Goal: Transaction & Acquisition: Purchase product/service

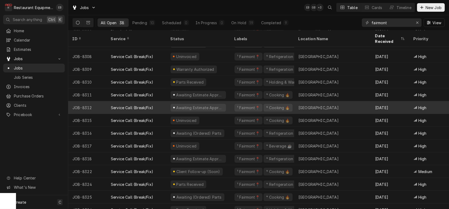
scroll to position [35, 0]
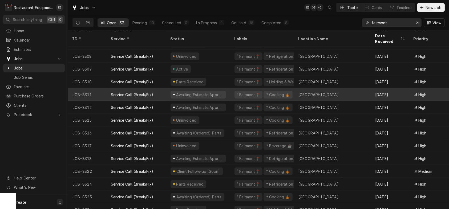
click at [114, 93] on div "Service Call (Break/Fix)" at bounding box center [137, 94] width 60 height 13
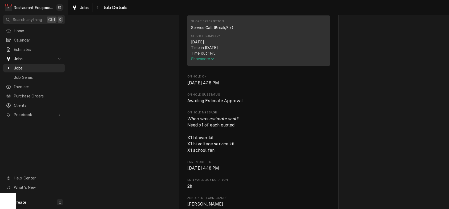
scroll to position [213, 0]
click at [207, 60] on span "Show more" at bounding box center [202, 57] width 23 height 5
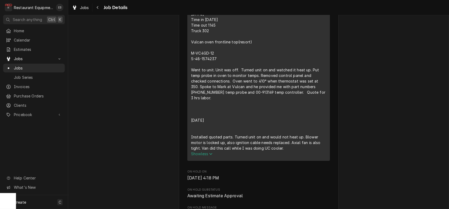
scroll to position [231, 0]
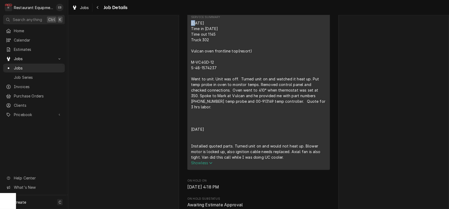
drag, startPoint x: 187, startPoint y: 64, endPoint x: 190, endPoint y: 67, distance: 4.7
click at [191, 67] on div "8/14/25 Time in 1030 Time out 1145 Truck 302 Vulcan oven frontline top(resort) …" at bounding box center [258, 90] width 135 height 140
click at [216, 63] on div "8/14/25 Time in 1030 Time out 1145 Truck 302 Vulcan oven frontline top(resort) …" at bounding box center [258, 90] width 135 height 140
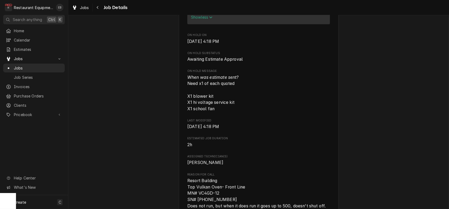
scroll to position [277, 0]
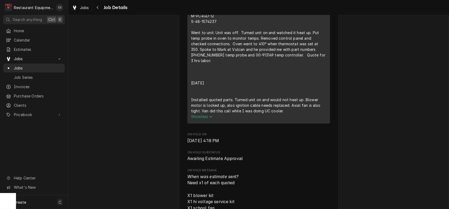
drag, startPoint x: 187, startPoint y: 64, endPoint x: 285, endPoint y: 162, distance: 139.0
click at [285, 114] on div "8/14/25 Time in 1030 Time out 1145 Truck 302 Vulcan oven frontline top(resort) …" at bounding box center [258, 44] width 135 height 140
copy div "8/14/25 Time in 1030 Time out 1145 Truck 302 Vulcan oven frontline top(resort) …"
click at [132, 67] on div "Awaiting Estimate Approval Canaan Valley Resort Canaan Valley Resort / 230 Main…" at bounding box center [258, 212] width 381 height 936
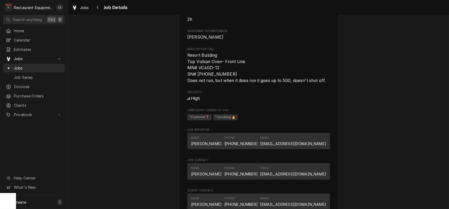
scroll to position [508, 0]
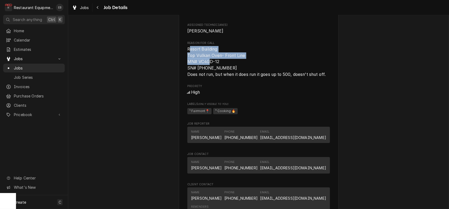
drag, startPoint x: 184, startPoint y: 120, endPoint x: 197, endPoint y: 128, distance: 14.8
click at [208, 77] on span "Resort Building Top Vulkan Oven- Front Line MN# VC4GD-12 SN# 48-157-4237 Does n…" at bounding box center [256, 62] width 138 height 30
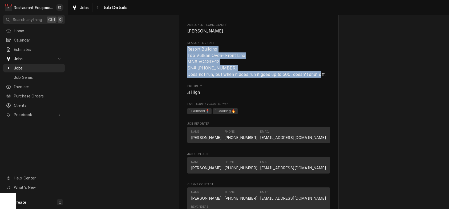
drag, startPoint x: 184, startPoint y: 120, endPoint x: 333, endPoint y: 148, distance: 151.1
click at [330, 78] on span "Resort Building Top Vulkan Oven- Front Line MN# VC4GD-12 SN# [PHONE_NUMBER] Doe…" at bounding box center [258, 61] width 143 height 31
copy span "Resort Building Top Vulkan Oven- Front Line MN# VC4GD-12 SN# 48-157-4237 Does n…"
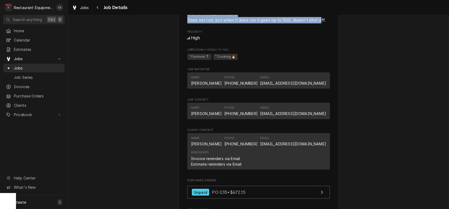
scroll to position [597, 0]
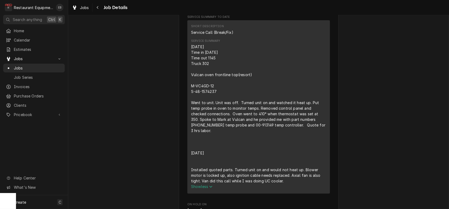
scroll to position [206, 0]
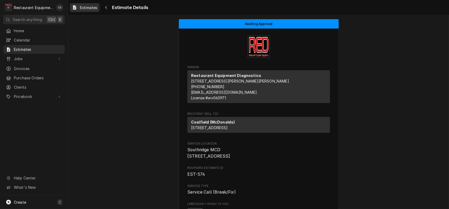
click at [91, 4] on link "Estimates" at bounding box center [85, 7] width 30 height 9
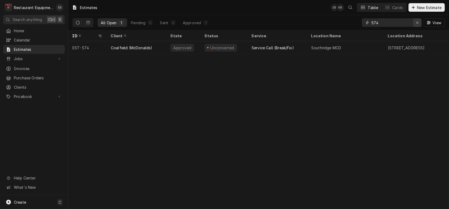
click at [416, 25] on icon "Erase input" at bounding box center [417, 23] width 3 height 4
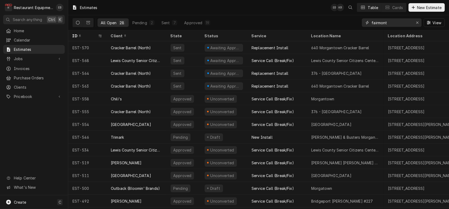
type input "fairmont"
click at [422, 4] on button "New Estimate" at bounding box center [426, 7] width 36 height 9
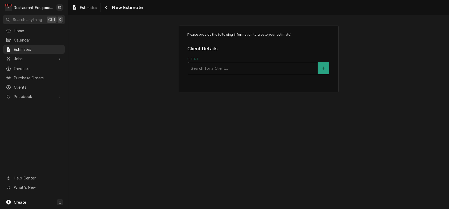
click at [241, 72] on div "Client" at bounding box center [253, 68] width 124 height 10
type input "canaan"
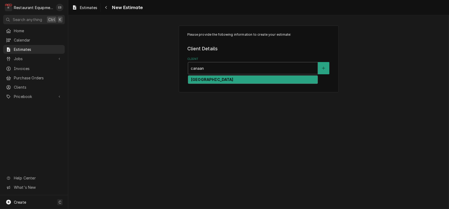
click at [246, 84] on div "Canaan Valley Resort" at bounding box center [252, 80] width 129 height 8
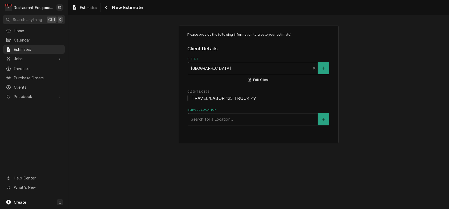
click at [213, 124] on div "Service Location" at bounding box center [253, 120] width 124 height 10
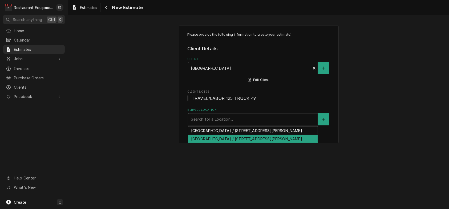
click at [220, 143] on div "Canaan Valley Resort / 230 Main Lodge Rd, Davis, WV 26260" at bounding box center [252, 139] width 129 height 8
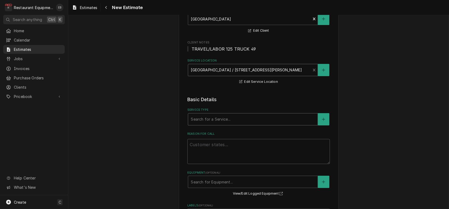
scroll to position [53, 0]
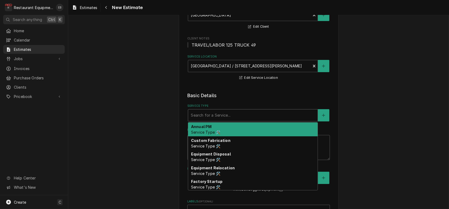
click at [213, 120] on div "Service Type" at bounding box center [253, 116] width 124 height 10
type textarea "x"
type input "b"
type textarea "x"
type input "br"
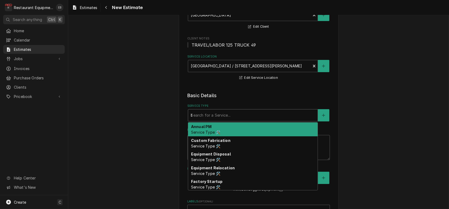
type textarea "x"
type input "bre"
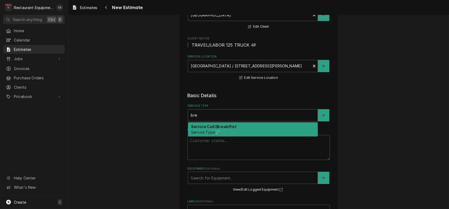
click at [205, 136] on div "Service Call (Break/Fix) Service Type 🛠️" at bounding box center [252, 130] width 129 height 14
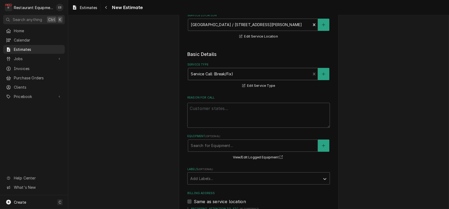
scroll to position [107, 0]
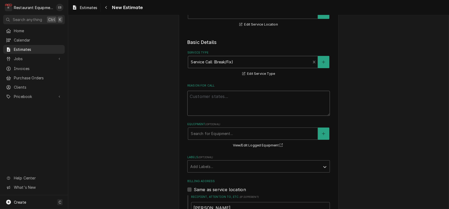
click at [213, 116] on textarea "Reason For Call" at bounding box center [258, 103] width 143 height 25
paste textarea "8/14/25 Time in 1030 Time out 1145 Truck 302 Vulcan oven frontline top(resort) …"
type textarea "x"
type textarea "8/14/25 Time in 1030 Time out 1145 Truck 302 Vulcan oven frontline top(resort) …"
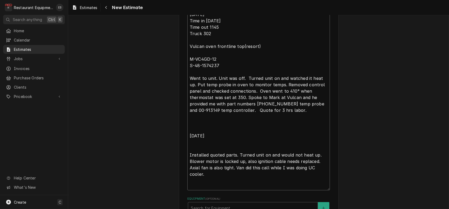
click at [187, 34] on textarea "8/14/25 Time in 1030 Time out 1145 Truck 302 Vulcan oven frontline top(resort) …" at bounding box center [258, 100] width 143 height 182
type textarea "x"
type textarea "8/14/25 Time in 1030 Time out 1145 Truck 302 Vulcan oven frontline top(resort) …"
type textarea "x"
type textarea "T 8/14/25 Time in 1030 Time out 1145 Truck 302 Vulcan oven frontline top(resort…"
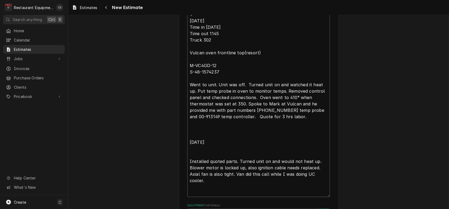
type textarea "x"
type textarea "Te 8/14/25 Time in 1030 Time out 1145 Truck 302 Vulcan oven frontline top(resor…"
type textarea "x"
type textarea "Tec 8/14/25 Time in 1030 Time out 1145 Truck 302 Vulcan oven frontline top(reso…"
type textarea "x"
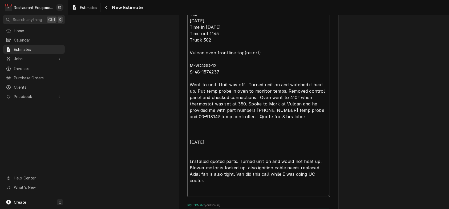
type textarea "Tech 8/14/25 Time in 1030 Time out 1145 Truck 302 Vulcan oven frontline top(res…"
type textarea "x"
type textarea "Tech 8/14/25 Time in 1030 Time out 1145 Truck 302 Vulcan oven frontline top(res…"
type textarea "x"
type textarea "Tech N 8/14/25 Time in 1030 Time out 1145 Truck 302 Vulcan oven frontline top(r…"
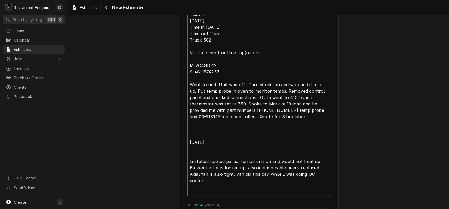
type textarea "x"
type textarea "Tech No 8/14/25 Time in 1030 Time out 1145 Truck 302 Vulcan oven frontline top(…"
type textarea "x"
type textarea "Tech Not 8/14/25 Time in 1030 Time out 1145 Truck 302 Vulcan oven frontline top…"
type textarea "x"
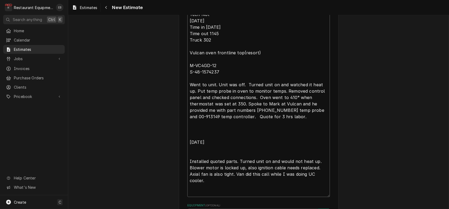
type textarea "Tech Note 8/14/25 Time in 1030 Time out 1145 Truck 302 Vulcan oven frontline to…"
type textarea "x"
type textarea "Tech Notes 8/14/25 Time in 1030 Time out 1145 Truck 302 Vulcan oven frontline t…"
type textarea "x"
type textarea "Tech Notes: 8/14/25 Time in 1030 Time out 1145 Truck 302 Vulcan oven frontline …"
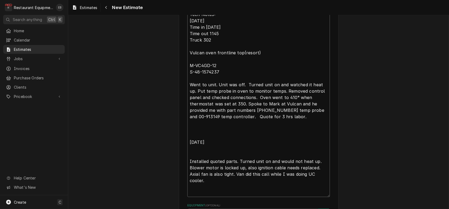
click at [187, 34] on textarea "Tech Notes: 8/14/25 Time in 1030 Time out 1145 Truck 302 Vulcan oven frontline …" at bounding box center [258, 103] width 143 height 188
type textarea "x"
type textarea "Tech Notes: 8/14/25 Time in 1030 Time out 1145 Truck 302 Vulcan oven frontline …"
type textarea "x"
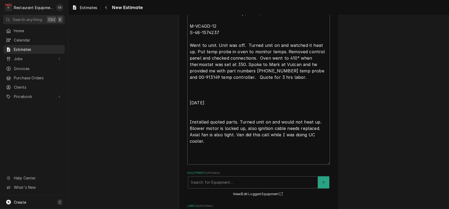
scroll to position [242, 0]
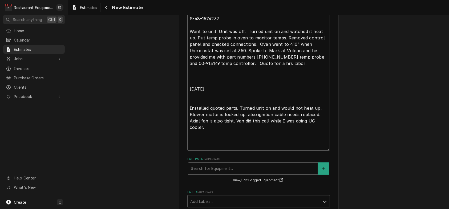
click at [187, 124] on textarea "Tech Notes: 8/14/25 Time in 1030 Time out 1145 Truck 302 Vulcan oven frontline …" at bounding box center [258, 53] width 143 height 195
type textarea "Tech Notes: 8/14/25 Time in 1030 Time out 1145 Truck 302 Vulcan oven frontline …"
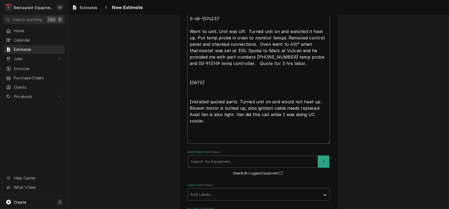
type textarea "x"
type textarea "Tech Notes: 8/14/25 Time in 1030 Time out 1145 Truck 302 Vulcan oven frontline …"
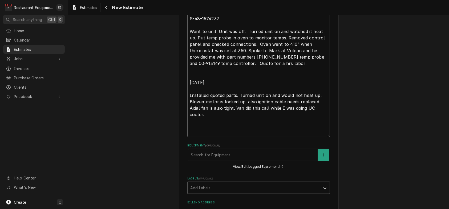
type textarea "x"
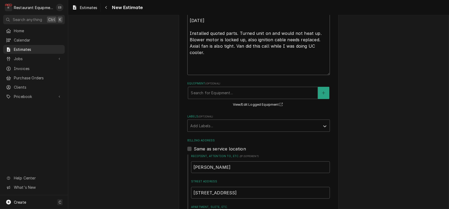
scroll to position [313, 0]
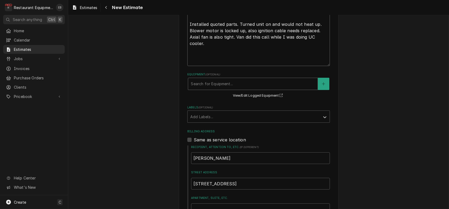
type textarea "Tech Notes: 8/14/25 Time in 1030 Time out 1145 Truck 302 Vulcan oven frontline …"
click at [202, 89] on div "Equipment" at bounding box center [253, 84] width 124 height 10
click at [249, 90] on fieldset "Basic Details Service Type Service Call (Break/Fix) Service Type 🛠️ Edit Servic…" at bounding box center [258, 97] width 143 height 530
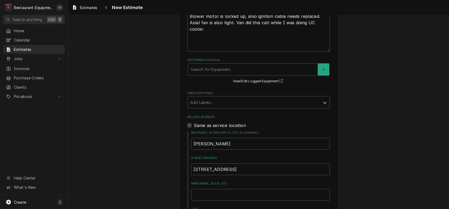
scroll to position [331, 0]
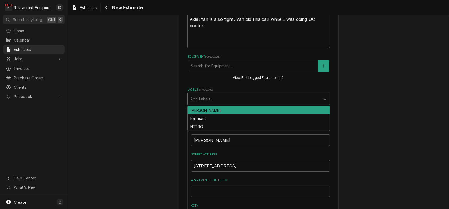
click at [226, 104] on div "Labels" at bounding box center [253, 99] width 127 height 10
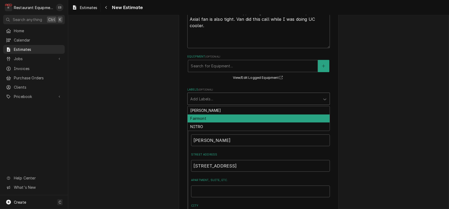
click at [213, 123] on div "Fairmont" at bounding box center [259, 119] width 142 height 8
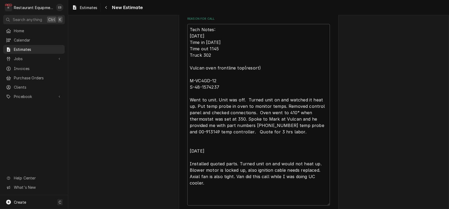
scroll to position [171, 0]
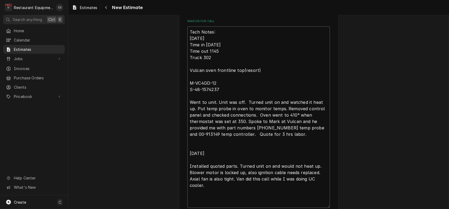
click at [187, 59] on textarea "Tech Notes: 8/14/25 Time in 1030 Time out 1145 Truck 302 Vulcan oven frontline …" at bounding box center [258, 117] width 143 height 182
type textarea "x"
type textarea "Tech Notes: 8/14/25 Time in 1030 Time out 1145 Truck 302 Vulcan oven frontline …"
paste textarea "Resort Building Top Vulkan Oven- Front Line MN# VC4GD-12 SN# 48-157-4237 Does n…"
type textarea "x"
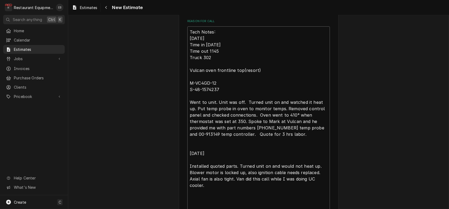
type textarea "Resort Building Top Vulkan Oven- Front Line MN# VC4GD-12 SN# 48-157-4237 Does n…"
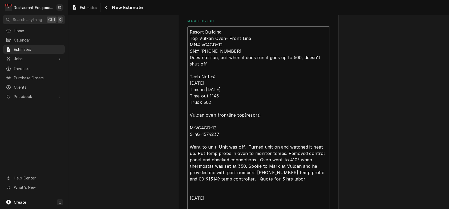
type textarea "x"
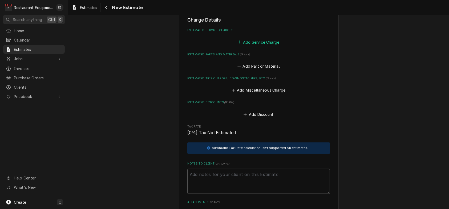
scroll to position [722, 0]
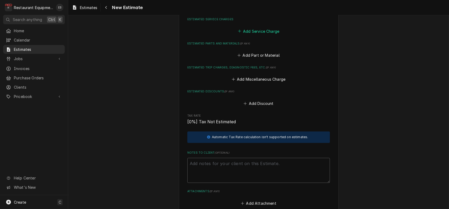
type textarea "Resort Building Top Vulkan Oven- Front Line MN# VC4GD-12 SN# 48-157-4237 Does n…"
click at [245, 35] on button "Add Service Charge" at bounding box center [258, 30] width 43 height 7
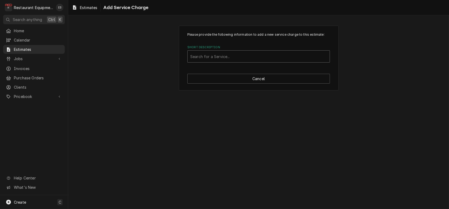
click at [242, 61] on div "Short Description" at bounding box center [258, 57] width 137 height 10
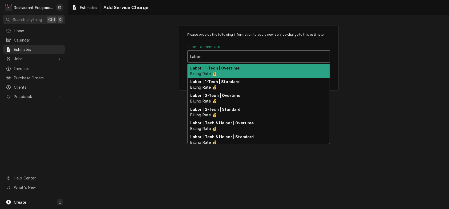
type input "Labor"
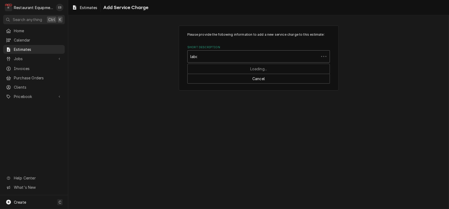
type input "labor"
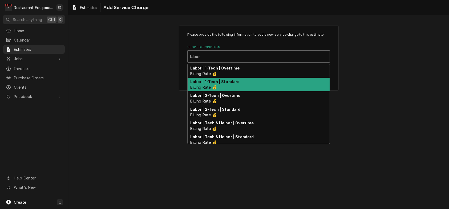
click at [222, 84] on strong "Labor | 1-Tech | Standard" at bounding box center [215, 81] width 49 height 5
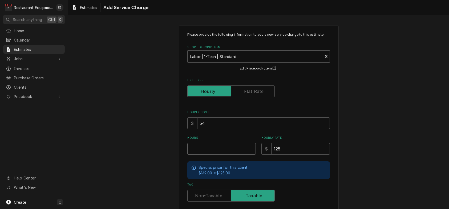
click at [213, 155] on input "Hours" at bounding box center [221, 149] width 68 height 12
type textarea "x"
type input "3"
type textarea "x"
type input "3.2"
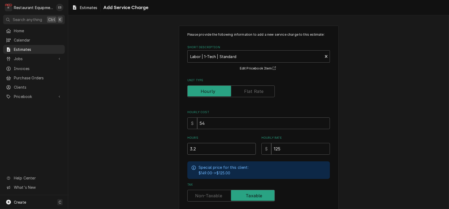
type textarea "x"
type input "3.25"
type textarea "x"
type input "3.2"
type textarea "x"
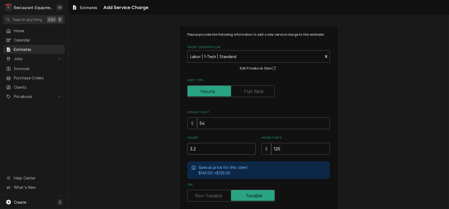
type input "3"
type textarea "x"
type input "6"
type textarea "x"
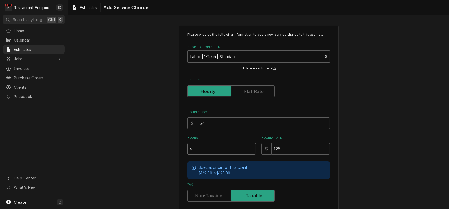
type input "6.2"
type textarea "x"
type input "6.25"
type textarea "x"
type input "6.25"
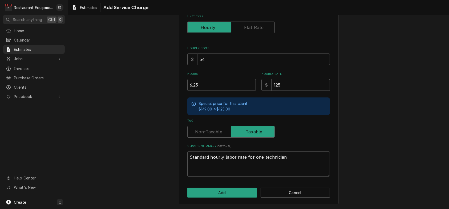
scroll to position [95, 0]
click at [215, 193] on button "Add" at bounding box center [222, 193] width 70 height 10
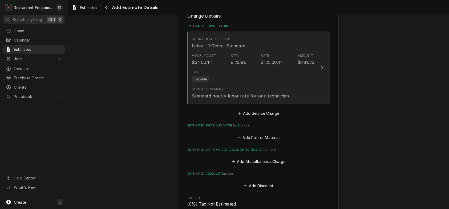
type textarea "x"
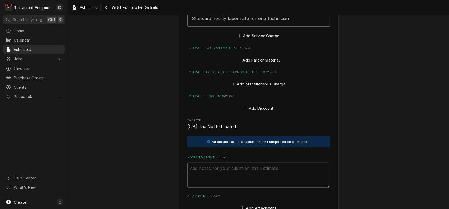
scroll to position [803, 0]
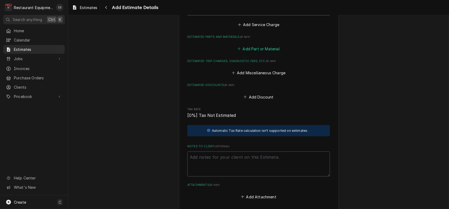
click at [254, 52] on button "Add Part or Material" at bounding box center [259, 48] width 44 height 7
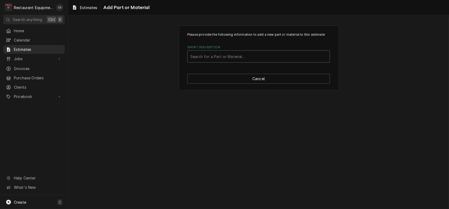
click at [236, 61] on div "Short Description" at bounding box center [258, 57] width 137 height 10
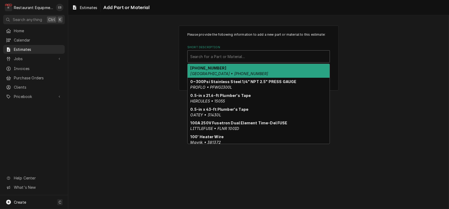
click at [404, 50] on div "Please provide the following information to add a new part or material to this …" at bounding box center [258, 58] width 381 height 74
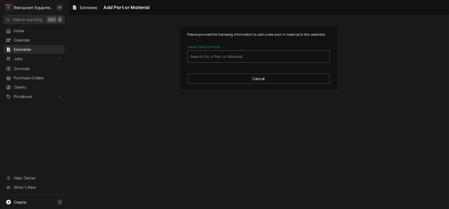
click at [214, 61] on div "Short Description" at bounding box center [258, 57] width 137 height 10
type input "T"
type input "00-353589-"
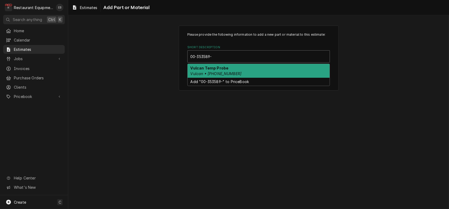
click at [217, 70] on strong "Vulcan Temp Probe" at bounding box center [210, 68] width 38 height 5
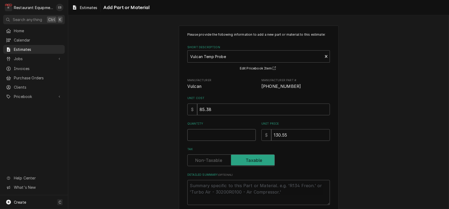
click at [218, 141] on input "Quantity" at bounding box center [221, 135] width 68 height 12
type textarea "x"
type input "1"
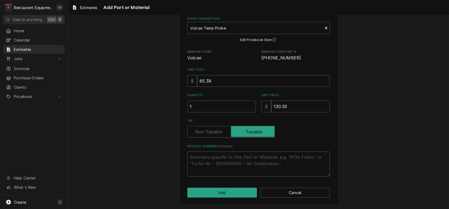
scroll to position [58, 0]
click at [234, 191] on button "Add" at bounding box center [222, 193] width 70 height 10
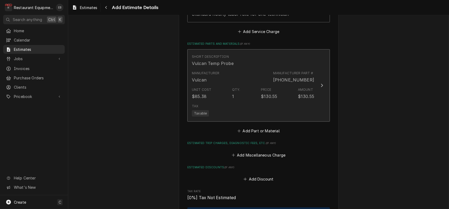
type textarea "x"
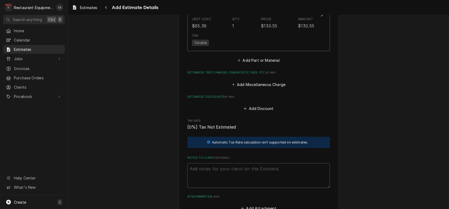
scroll to position [885, 0]
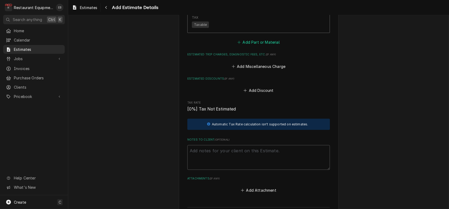
click at [249, 46] on button "Add Part or Material" at bounding box center [259, 42] width 44 height 7
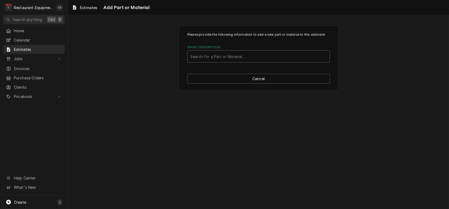
click at [233, 61] on div "Short Description" at bounding box center [258, 57] width 137 height 10
type input "00-913149"
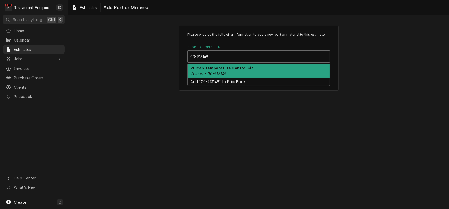
click at [233, 70] on strong "Vulcan Temperature Control Kit" at bounding box center [222, 68] width 63 height 5
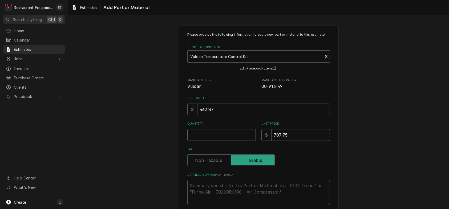
click at [209, 141] on input "Quantity" at bounding box center [221, 135] width 68 height 12
type textarea "x"
type input "1"
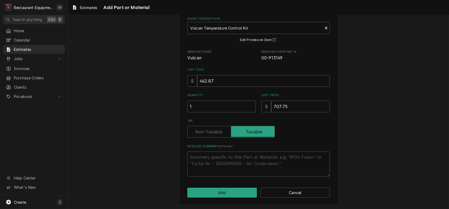
scroll to position [58, 0]
click at [207, 192] on button "Add" at bounding box center [222, 193] width 70 height 10
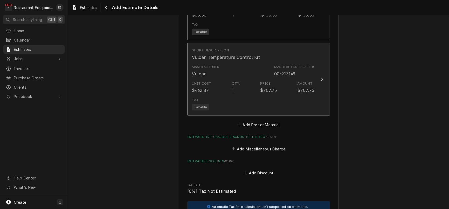
type textarea "x"
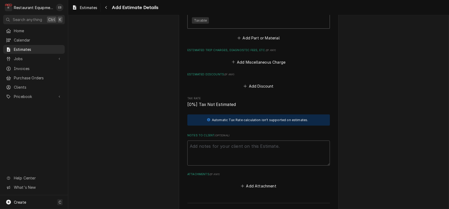
scroll to position [967, 0]
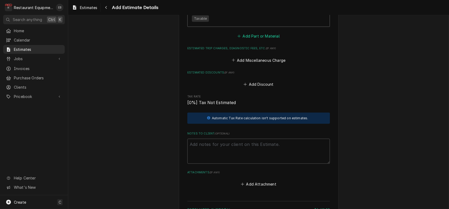
click at [240, 38] on icon "Estimated Parts and Materials" at bounding box center [238, 36] width 3 height 4
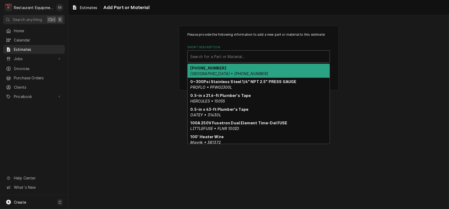
click at [239, 61] on div "Short Description" at bounding box center [258, 57] width 137 height 10
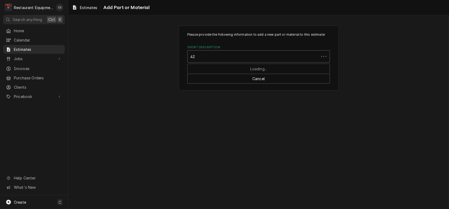
type input "4"
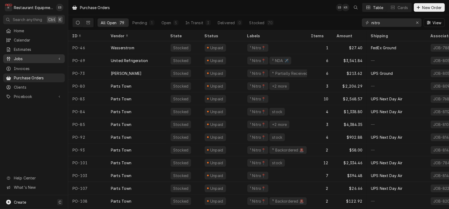
click at [25, 58] on span "Jobs" at bounding box center [34, 59] width 40 height 6
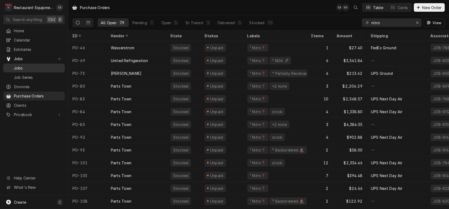
click at [29, 71] on div "Jobs" at bounding box center [33, 68] width 59 height 7
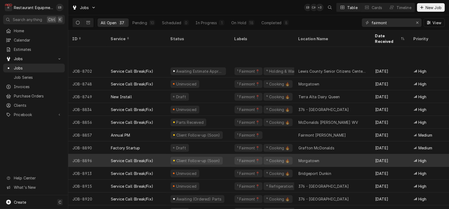
scroll to position [315, 0]
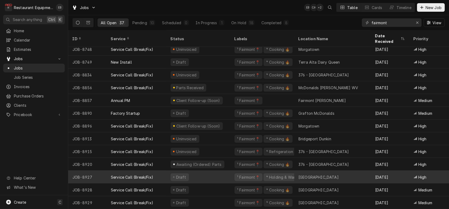
click at [217, 171] on div "Draft" at bounding box center [198, 177] width 64 height 13
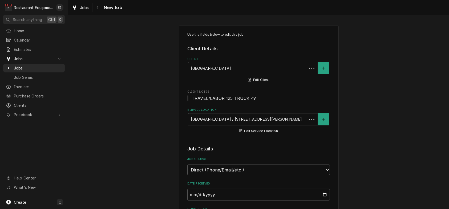
type textarea "x"
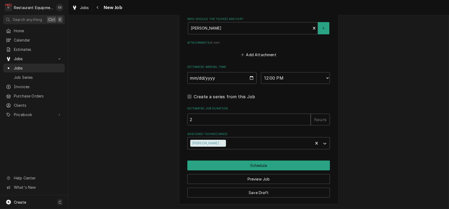
scroll to position [483, 0]
click at [305, 72] on select "AM / PM 6:00 AM 6:15 AM 6:30 AM 6:45 AM 7:00 AM 7:15 AM 7:30 AM 7:45 AM 8:00 AM…" at bounding box center [295, 78] width 69 height 12
select select "11:30:00"
click at [261, 72] on select "AM / PM 6:00 AM 6:15 AM 6:30 AM 6:45 AM 7:00 AM 7:15 AM 7:30 AM 7:45 AM 8:00 AM…" at bounding box center [295, 78] width 69 height 12
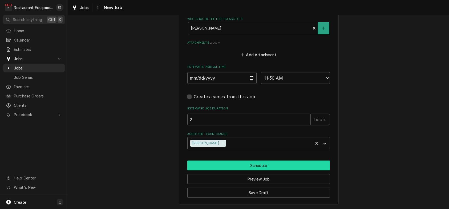
click at [254, 162] on button "Schedule" at bounding box center [258, 166] width 143 height 10
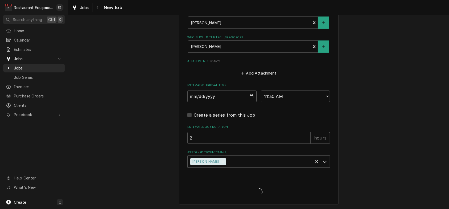
scroll to position [464, 0]
type textarea "x"
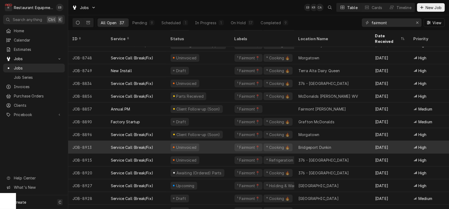
scroll to position [315, 0]
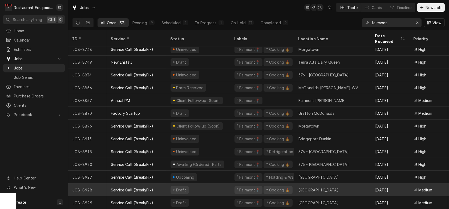
click at [222, 185] on div "Draft" at bounding box center [198, 190] width 64 height 13
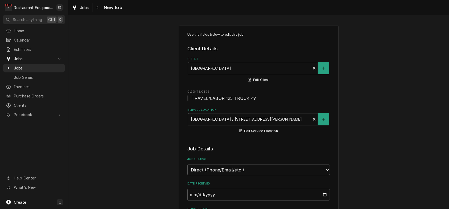
type textarea "x"
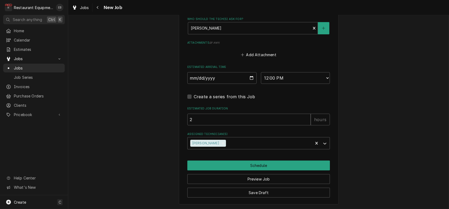
scroll to position [483, 0]
click at [303, 72] on select "AM / PM 6:00 AM 6:15 AM 6:30 AM 6:45 AM 7:00 AM 7:15 AM 7:30 AM 7:45 AM 8:00 AM…" at bounding box center [295, 78] width 69 height 12
select select "11:30:00"
click at [261, 72] on select "AM / PM 6:00 AM 6:15 AM 6:30 AM 6:45 AM 7:00 AM 7:15 AM 7:30 AM 7:45 AM 8:00 AM…" at bounding box center [295, 78] width 69 height 12
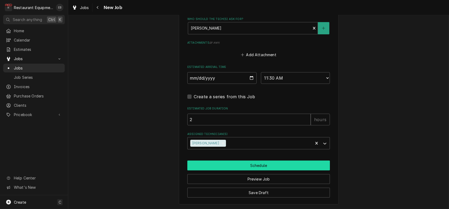
click at [253, 162] on button "Schedule" at bounding box center [258, 166] width 143 height 10
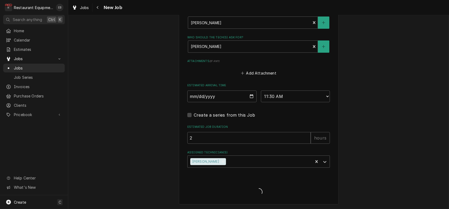
type textarea "x"
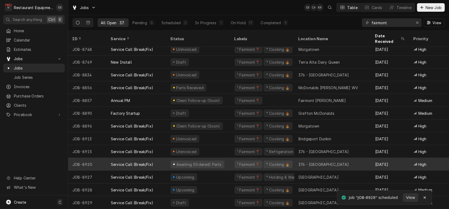
scroll to position [315, 0]
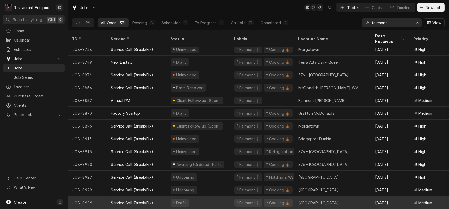
click at [226, 199] on div "Draft" at bounding box center [198, 202] width 64 height 13
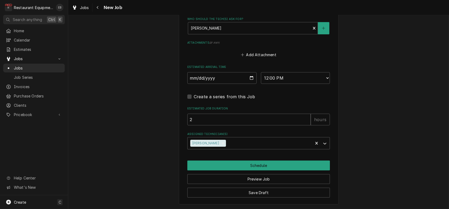
scroll to position [444, 0]
click at [302, 84] on select "AM / PM 6:00 AM 6:15 AM 6:30 AM 6:45 AM 7:00 AM 7:15 AM 7:30 AM 7:45 AM 8:00 AM…" at bounding box center [295, 78] width 69 height 12
click at [261, 84] on select "AM / PM 6:00 AM 6:15 AM 6:30 AM 6:45 AM 7:00 AM 7:15 AM 7:30 AM 7:45 AM 8:00 AM…" at bounding box center [295, 78] width 69 height 12
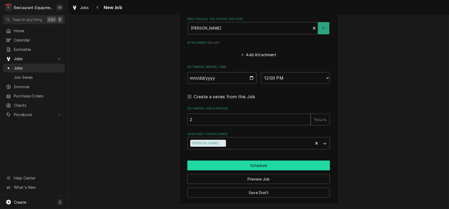
click at [276, 171] on button "Schedule" at bounding box center [258, 166] width 143 height 10
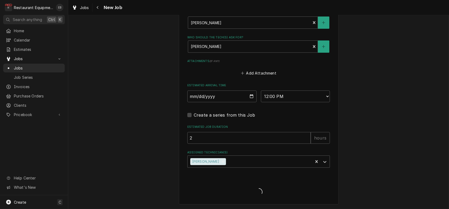
type textarea "x"
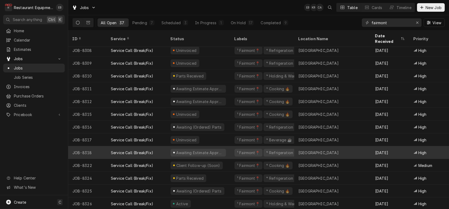
scroll to position [13, 0]
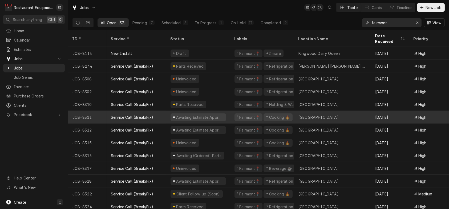
click at [166, 117] on div "Service Call (Break/Fix)" at bounding box center [137, 117] width 60 height 13
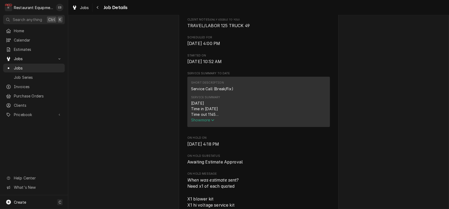
scroll to position [177, 0]
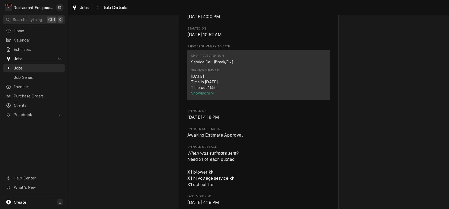
click at [211, 95] on icon "Service Summary" at bounding box center [212, 93] width 3 height 4
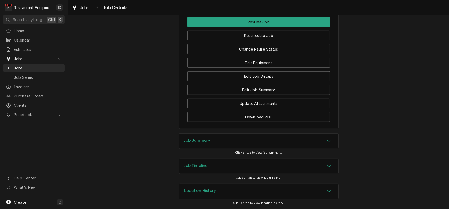
scroll to position [888, 0]
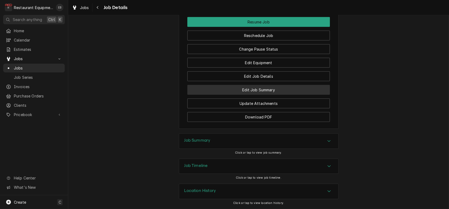
click at [251, 95] on button "Edit Job Summary" at bounding box center [258, 90] width 143 height 10
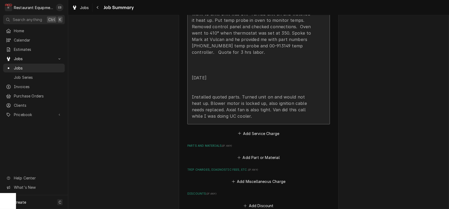
click at [237, 117] on div "[DATE] Time in [DATE] Time out 1145 Truck 302 Vulcan oven frontline top(resort)…" at bounding box center [253, 33] width 122 height 173
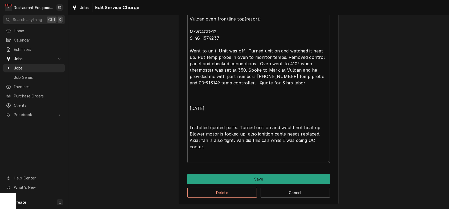
scroll to position [258, 0]
click at [201, 119] on textarea "[DATE] Time in [DATE] Time out 1145 Truck 302 Vulcan oven frontline top(resort)…" at bounding box center [258, 72] width 143 height 182
type textarea "x"
type textarea "[DATE] Time in [DATE] Time out 1145 Truck 302 Vulcan oven frontline top(resort)…"
type textarea "x"
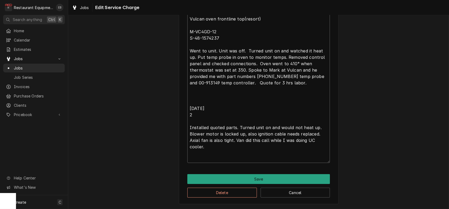
type textarea "[DATE] Time in [DATE] Time out 1145 Truck 302 Vulcan oven frontline top(resort)…"
type textarea "x"
type textarea "[DATE] Time in [DATE] Time out 1145 Truck 302 Vulcan oven frontline top(resort)…"
type textarea "x"
type textarea "[DATE] Time in [DATE] Time out 1145 Truck 302 Vulcan oven frontline top(resort)…"
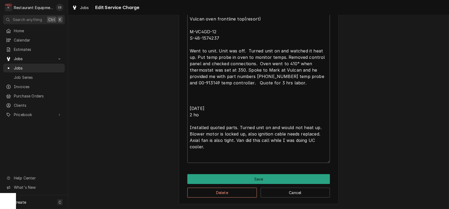
type textarea "x"
type textarea "[DATE] Time in [DATE] Time out 1145 Truck 302 Vulcan oven frontline top(resort)…"
type textarea "x"
type textarea "[DATE] Time in [DATE] Time out 1145 Truck 302 Vulcan oven frontline top(resort)…"
type textarea "x"
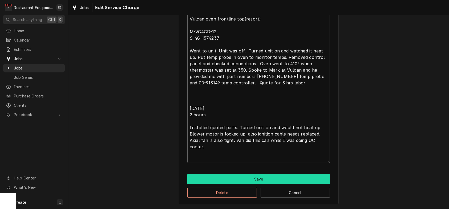
type textarea "[DATE] Time in [DATE] Time out 1145 Truck 302 Vulcan oven frontline top(resort)…"
click at [262, 179] on button "Save" at bounding box center [258, 179] width 143 height 10
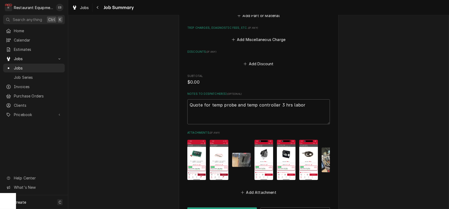
scroll to position [527, 0]
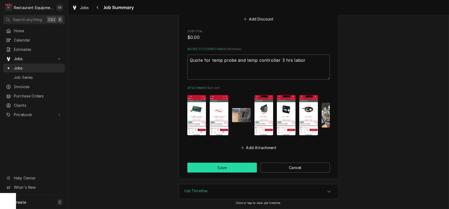
click at [220, 164] on button "Save" at bounding box center [222, 168] width 70 height 10
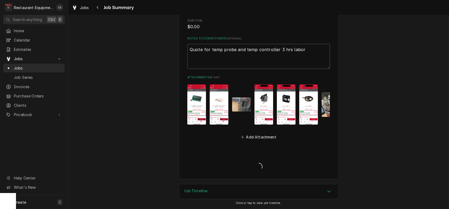
type textarea "x"
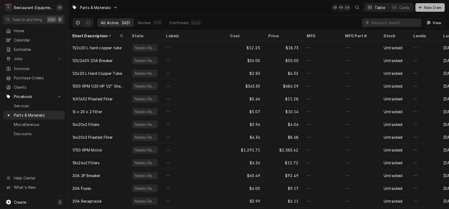
click at [428, 7] on span "New Item" at bounding box center [433, 8] width 20 height 6
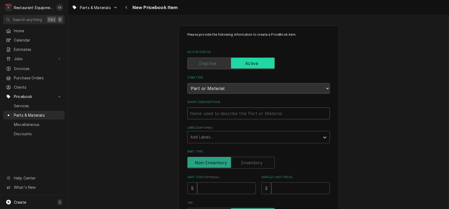
click at [232, 119] on input "Short Description" at bounding box center [258, 114] width 143 height 12
type textarea "x"
type input "A"
type textarea "x"
type input "Ax"
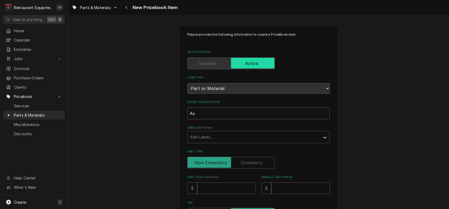
type textarea "x"
type input "Axi"
type textarea "x"
type input "Axia"
type textarea "x"
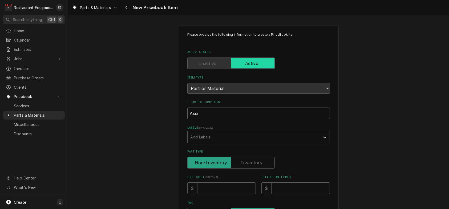
type input "Axial"
type textarea "x"
type input "Axial"
type textarea "x"
type input "Axial F"
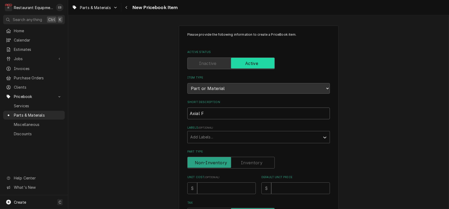
type textarea "x"
type input "Axial Fa"
type textarea "x"
type input "Axial Fan"
type textarea "x"
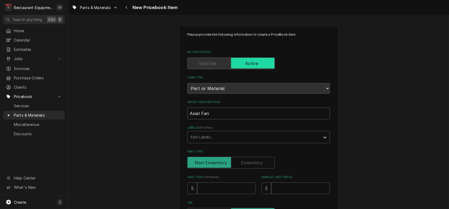
type input "Axial Fan"
type textarea "x"
type input "Axial Fan 1"
type textarea "x"
type input "Axial Fan 12"
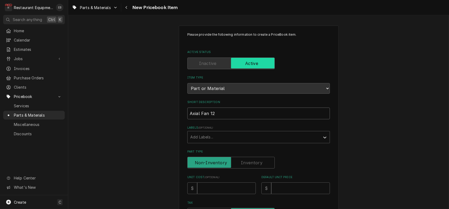
type textarea "x"
type input "Axial Fan 120"
type textarea "x"
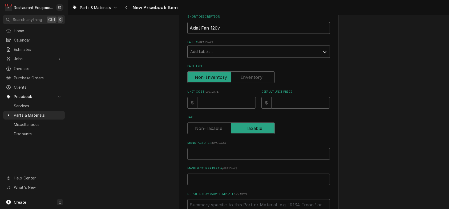
scroll to position [89, 0]
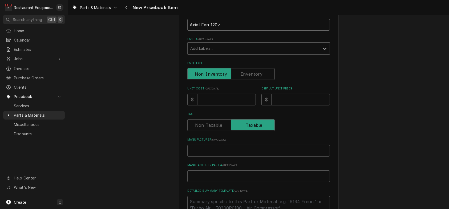
type input "Axial Fan 120v"
click at [213, 106] on input "Unit Cost ( optional )" at bounding box center [226, 100] width 59 height 12
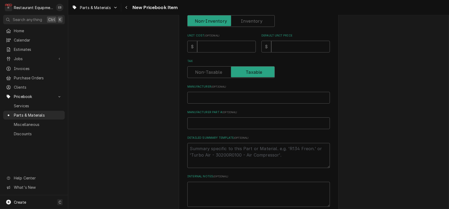
scroll to position [142, 0]
click at [217, 103] on input "Manufacturer ( optional )" at bounding box center [258, 98] width 143 height 12
type textarea "x"
type input "V"
type textarea "x"
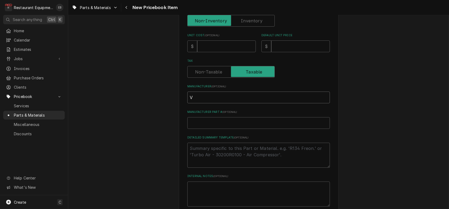
type input "Vu"
type textarea "x"
type input "Vul"
type textarea "x"
type input "Vulc"
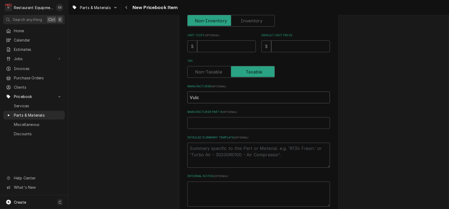
type textarea "x"
type input "Vulca"
type textarea "x"
type input "Vulcan"
type textarea "x"
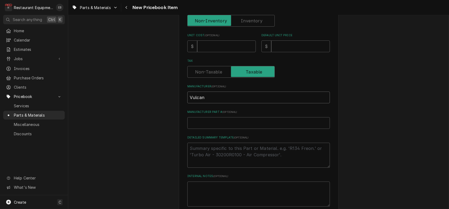
type input "Vulcan"
type textarea "x"
type input "Vulcan H"
type textarea "x"
type input "Vulcan Ha"
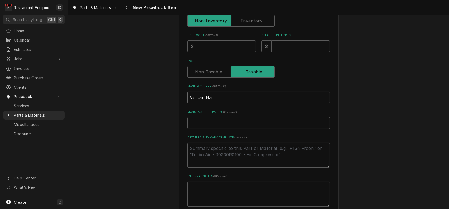
type textarea "x"
type input "Vulcan Har"
type textarea "x"
type input "Vulcan Hart"
click at [223, 129] on input "Manufacturer Part # ( optional )" at bounding box center [258, 123] width 143 height 12
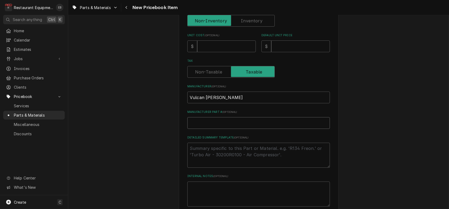
type textarea "x"
type input "0"
type textarea "x"
type input "00"
type textarea "x"
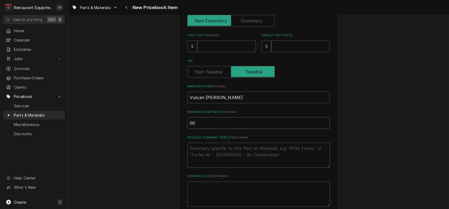
type input "00-"
type textarea "x"
type input "00-4"
type textarea "x"
type input "00-42"
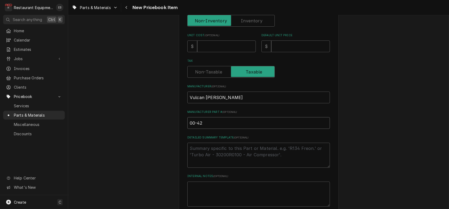
type textarea "x"
type input "00-424"
type textarea "x"
type input "00-4249"
type textarea "x"
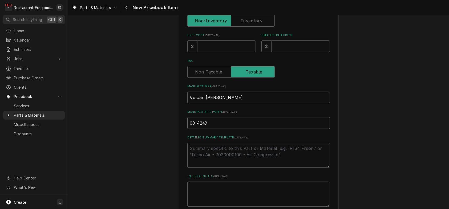
type input "00-42494"
type textarea "x"
type input "00-424940"
type textarea "x"
type input "00-424940-"
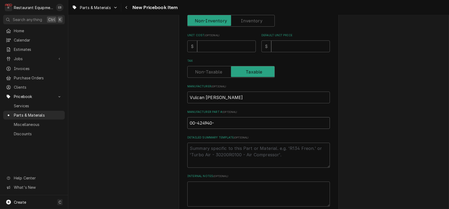
type textarea "x"
type input "00-424940-0"
type textarea "x"
type input "00-424940-00"
type textarea "x"
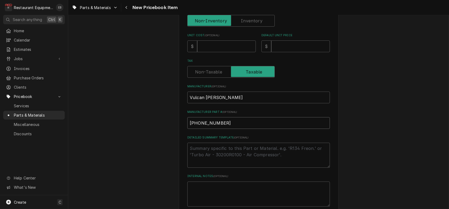
type input "00-424940-000"
type textarea "x"
type input "00-424940-0000"
type textarea "x"
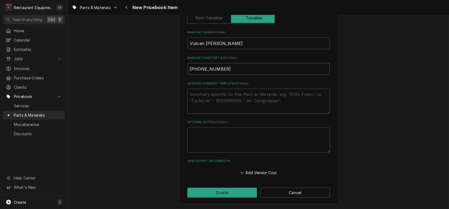
scroll to position [231, 0]
type input "00-424940-00001"
click at [252, 173] on button "Add Vendor Cost" at bounding box center [258, 172] width 39 height 7
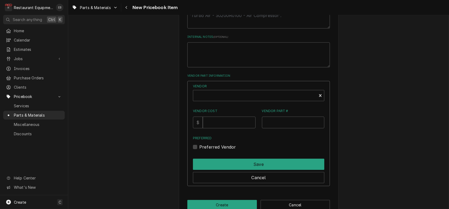
scroll to position [284, 0]
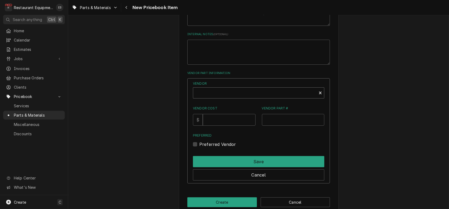
type textarea "x"
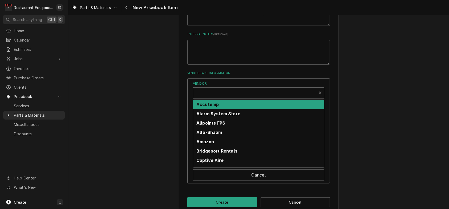
click at [232, 102] on div "Vendor" at bounding box center [255, 95] width 118 height 13
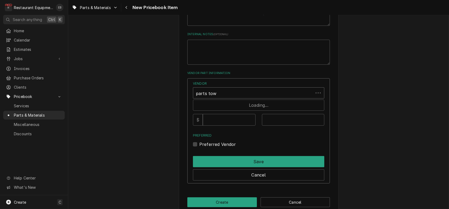
type input "parts town"
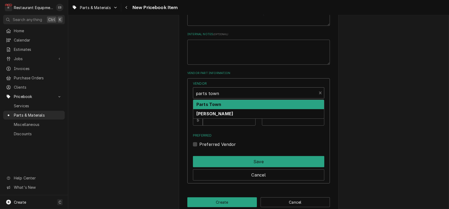
click at [231, 109] on div "Parts Town" at bounding box center [258, 104] width 131 height 9
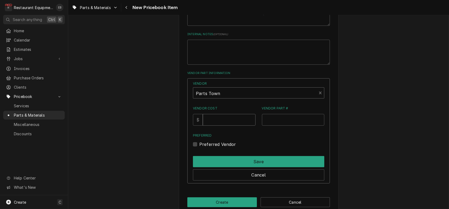
click at [228, 126] on input "Vendor Cost" at bounding box center [229, 120] width 52 height 12
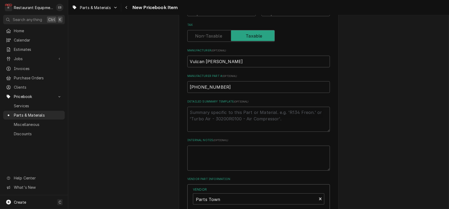
scroll to position [177, 0]
drag, startPoint x: 225, startPoint y: 124, endPoint x: 182, endPoint y: 120, distance: 43.3
click at [182, 120] on div "Please provide the following information to create a PriceBook item. Active Sta…" at bounding box center [259, 84] width 160 height 473
click at [325, 79] on label "Manufacturer Part # ( optional )" at bounding box center [258, 77] width 143 height 4
click at [325, 94] on input "00-424940-00001" at bounding box center [258, 88] width 143 height 12
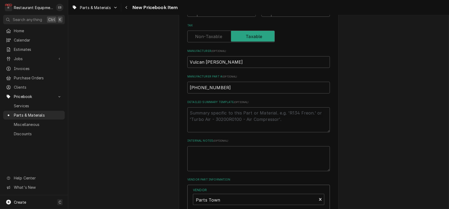
click at [306, 79] on label "Manufacturer Part # ( optional )" at bounding box center [258, 77] width 143 height 4
click at [306, 94] on input "00-424940-00001" at bounding box center [258, 88] width 143 height 12
click at [209, 17] on input "Unit Cost ( optional )" at bounding box center [226, 11] width 59 height 12
type textarea "x"
type input "1"
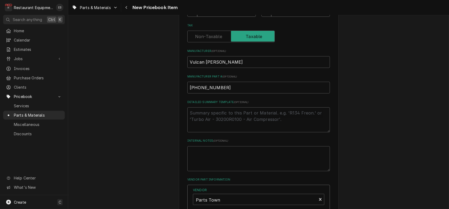
type textarea "x"
type input "14"
type textarea "x"
type input "146"
type textarea "x"
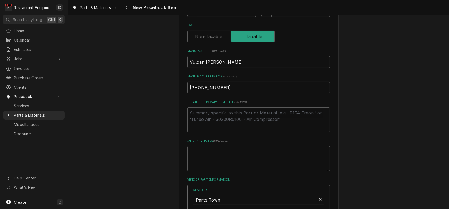
type input "146.9"
type textarea "x"
type input "146.99"
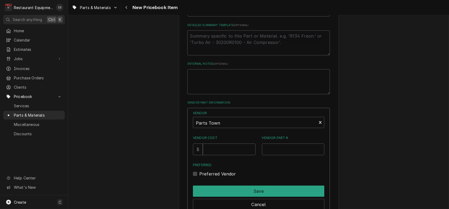
scroll to position [266, 0]
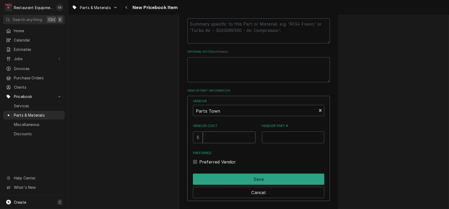
click at [225, 143] on input "Vendor Cost" at bounding box center [229, 138] width 52 height 12
type input "146.99"
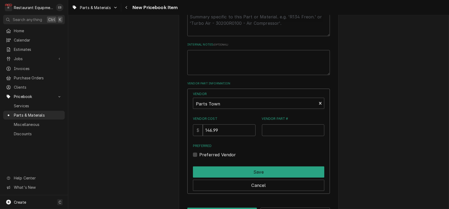
scroll to position [284, 0]
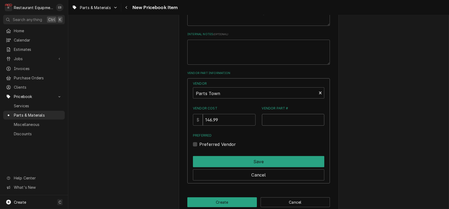
click at [275, 126] on input "Vendor Part #" at bounding box center [293, 120] width 63 height 12
paste input "VH00-424940-00001"
type input "VH00-424940-00001"
click at [199, 148] on label "Preferred Vendor" at bounding box center [217, 144] width 37 height 6
click at [199, 153] on input "Preferred" at bounding box center [264, 147] width 131 height 12
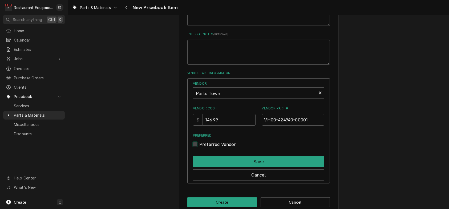
checkbox input "true"
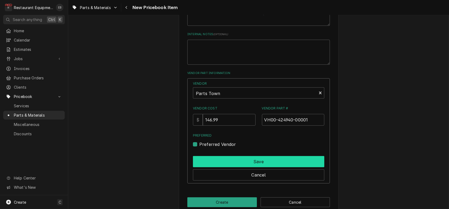
click at [209, 167] on button "Save" at bounding box center [258, 161] width 131 height 11
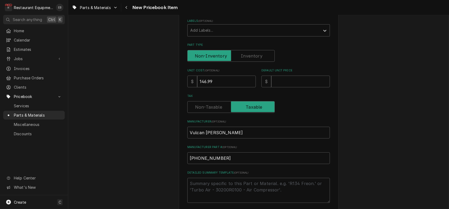
scroll to position [107, 0]
click at [302, 88] on input "Default Unit Price" at bounding box center [300, 82] width 59 height 12
type textarea "x"
type input "2"
type textarea "x"
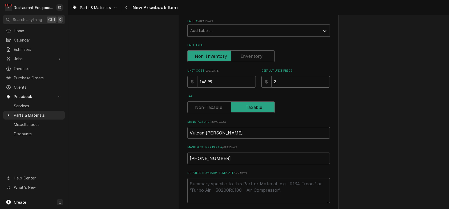
type input "22"
type textarea "x"
type input "224"
type textarea "x"
type input "224.7"
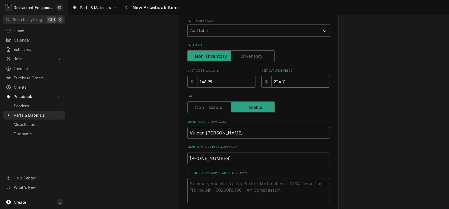
type textarea "x"
type input "224.76"
click at [187, 13] on input "Axial Fan 120v" at bounding box center [258, 7] width 143 height 12
type textarea "x"
type input "VAxial Fan 120v"
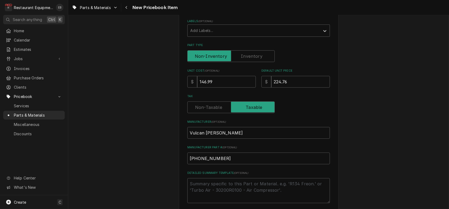
type textarea "x"
type input "VuAxial Fan 120v"
type textarea "x"
type input "VulAxial Fan 120v"
type textarea "x"
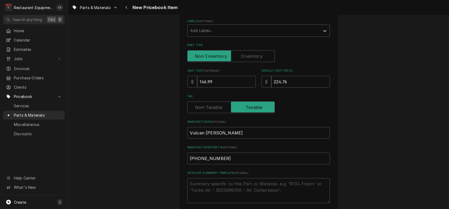
type input "VulcAxial Fan 120v"
type textarea "x"
type input "VulcaAxial Fan 120v"
type textarea "x"
type input "VulcanAxial Fan 120v"
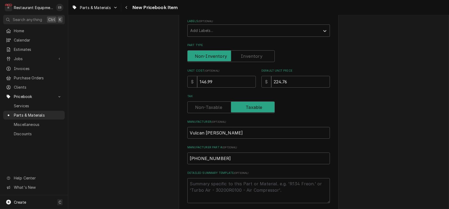
type textarea "x"
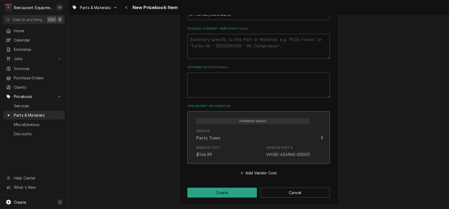
scroll to position [298, 0]
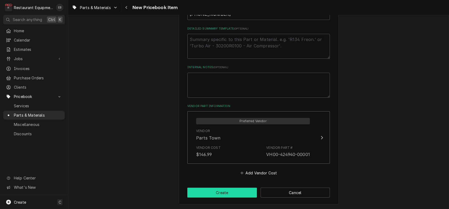
type input "Vulcan Axial Fan 120v"
click at [228, 194] on button "Create" at bounding box center [222, 193] width 70 height 10
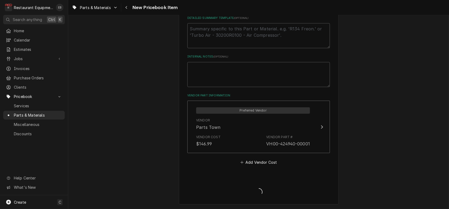
type textarea "x"
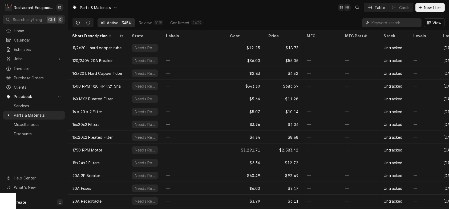
click at [381, 24] on input "Dynamic Content Wrapper" at bounding box center [394, 22] width 47 height 9
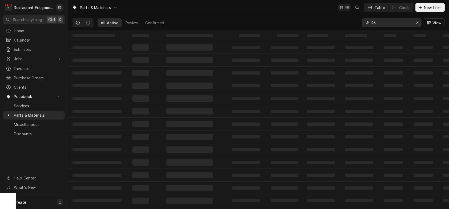
type input "9"
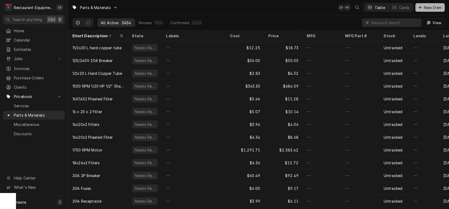
click at [424, 10] on span "New Item" at bounding box center [433, 8] width 20 height 6
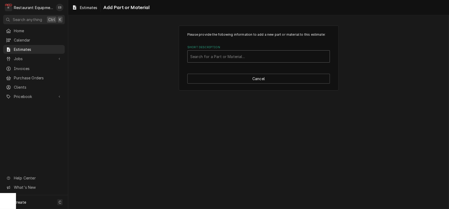
click at [228, 61] on div "Short Description" at bounding box center [258, 57] width 137 height 10
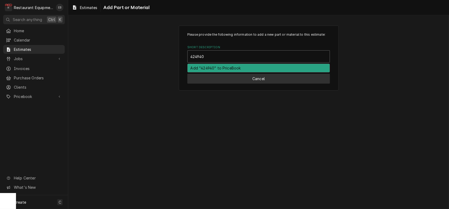
type input "424940"
click at [261, 84] on button "Cancel" at bounding box center [258, 79] width 143 height 10
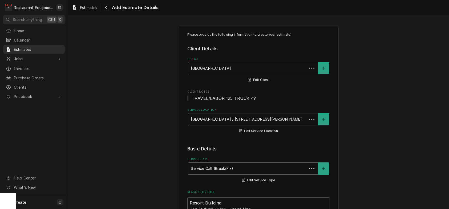
scroll to position [959, 0]
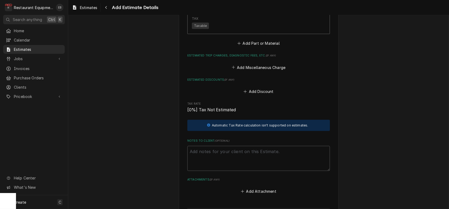
type textarea "x"
click at [248, 47] on button "Add Part or Material" at bounding box center [259, 43] width 44 height 7
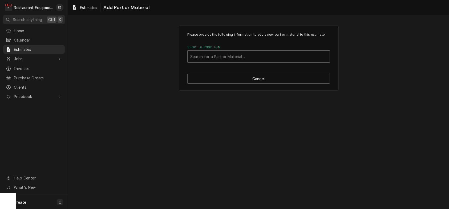
click at [221, 61] on div "Short Description" at bounding box center [258, 57] width 137 height 10
type input "4249"
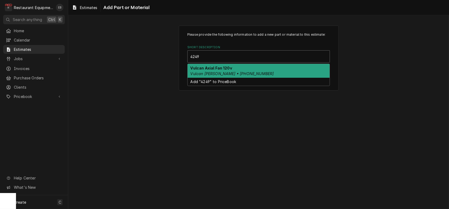
click at [239, 78] on div "Vulcan Axial Fan 120v Vulcan [PERSON_NAME] • [PHONE_NUMBER]" at bounding box center [259, 71] width 142 height 14
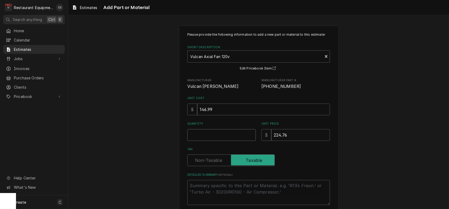
click at [222, 141] on input "Quantity" at bounding box center [221, 135] width 68 height 12
type textarea "x"
type input "1"
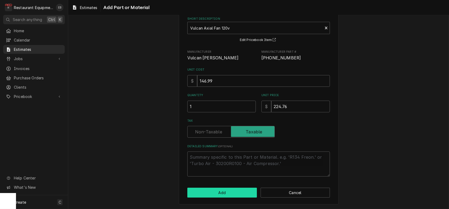
click at [225, 191] on button "Add" at bounding box center [222, 193] width 70 height 10
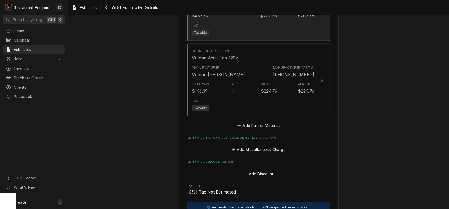
type textarea "x"
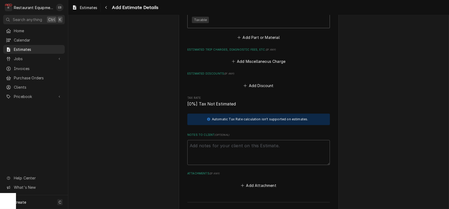
scroll to position [1041, 0]
click at [253, 40] on button "Add Part or Material" at bounding box center [259, 36] width 44 height 7
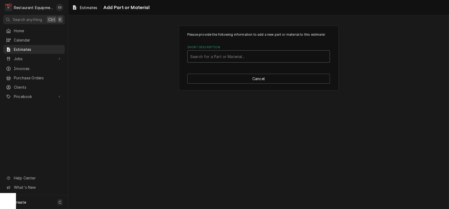
click at [228, 61] on div "Short Description" at bounding box center [258, 57] width 137 height 10
click at [249, 61] on div "Short Description" at bounding box center [258, 57] width 137 height 10
type input "961683"
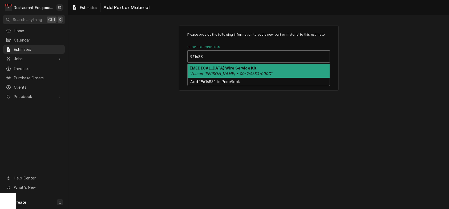
click at [249, 76] on em "Vulcan [PERSON_NAME] • 00-961683-000G1" at bounding box center [232, 73] width 82 height 5
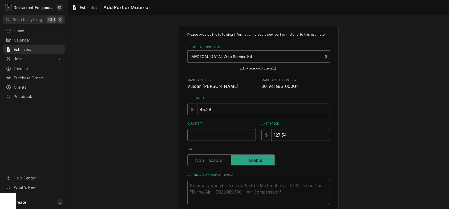
click at [213, 141] on input "Quantity" at bounding box center [221, 135] width 68 height 12
type textarea "x"
type input "1"
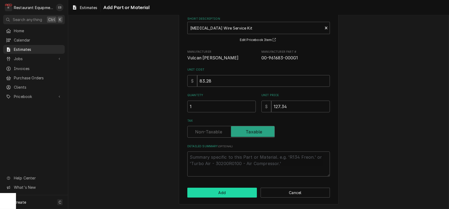
click at [222, 190] on button "Add" at bounding box center [222, 193] width 70 height 10
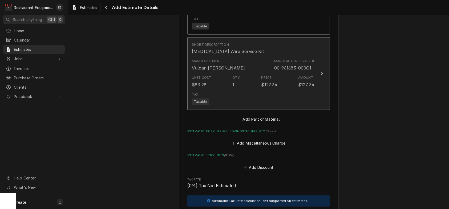
type textarea "x"
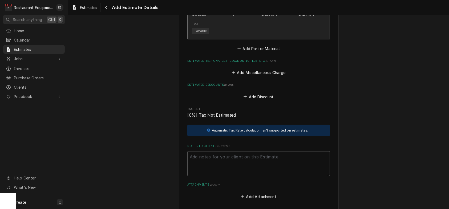
scroll to position [1105, 0]
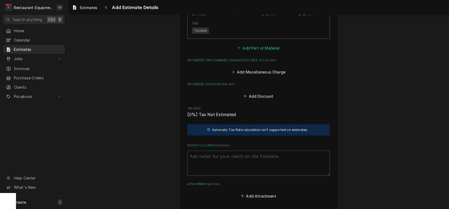
click at [248, 52] on button "Add Part or Material" at bounding box center [259, 47] width 44 height 7
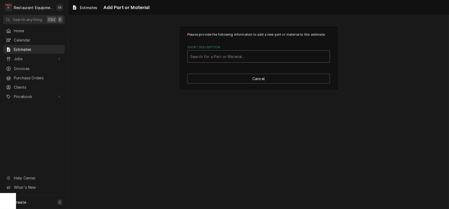
click at [217, 61] on div "Short Description" at bounding box center [258, 57] width 137 height 10
type input "1042778008"
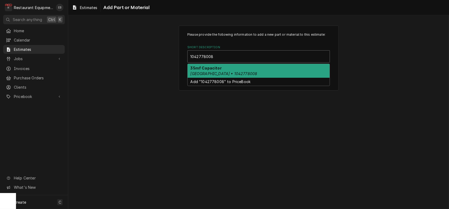
click at [204, 76] on em "[GEOGRAPHIC_DATA] • 1042778008" at bounding box center [224, 73] width 67 height 5
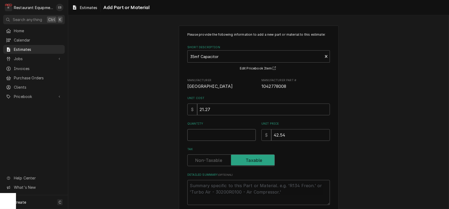
click at [213, 141] on input "Quantity" at bounding box center [221, 135] width 68 height 12
type textarea "x"
type input "1"
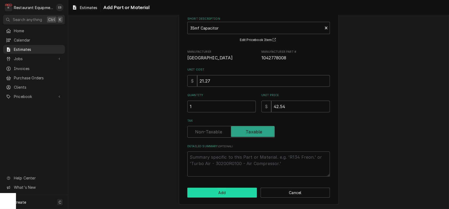
click at [212, 194] on button "Add" at bounding box center [222, 193] width 70 height 10
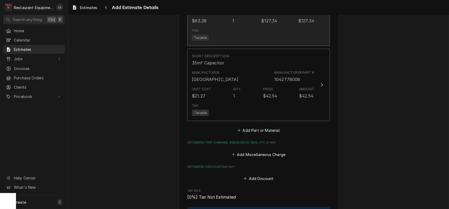
type textarea "x"
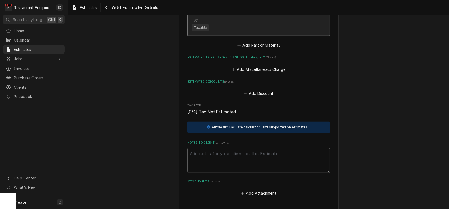
scroll to position [1187, 0]
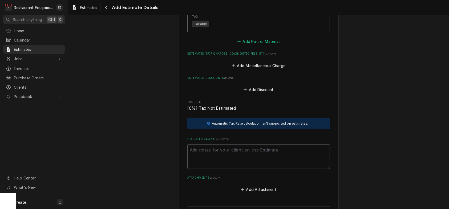
click at [246, 45] on button "Add Part or Material" at bounding box center [259, 41] width 44 height 7
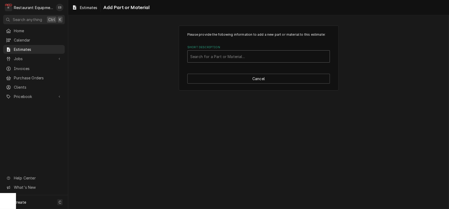
click at [234, 61] on div "Short Description" at bounding box center [258, 57] width 137 height 10
type input "miscellaneous"
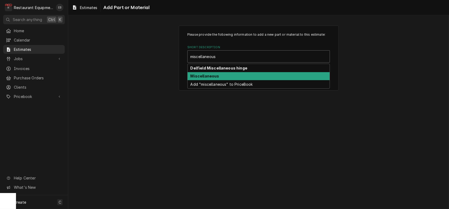
click at [237, 80] on div "Miscellaneous" at bounding box center [259, 76] width 142 height 8
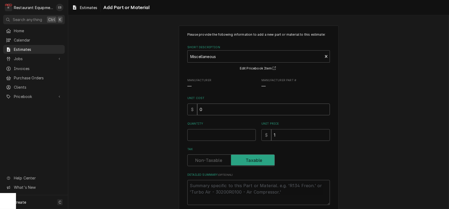
click at [212, 115] on input "0" at bounding box center [263, 110] width 133 height 12
type textarea "x"
type input "1"
type textarea "x"
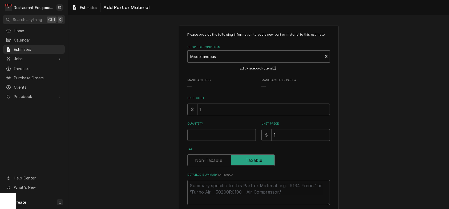
type input "10"
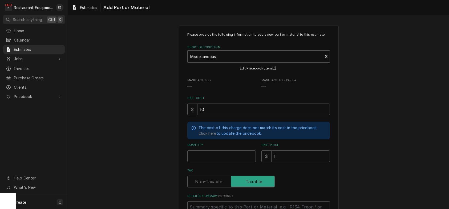
type textarea "x"
type input "10.4"
type textarea "x"
type input "10.47"
type textarea "x"
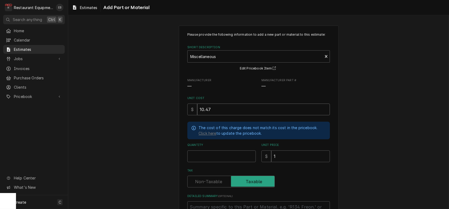
type input "10.47"
click at [212, 162] on input "Quantity" at bounding box center [221, 157] width 68 height 12
type textarea "x"
type input "1"
type textarea "x"
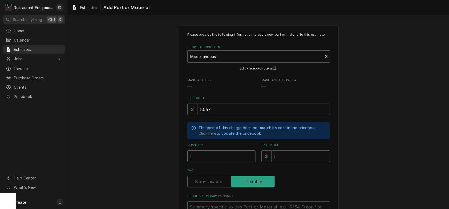
type input "1"
click at [284, 162] on input "1" at bounding box center [300, 157] width 59 height 12
type textarea "x"
type input "1"
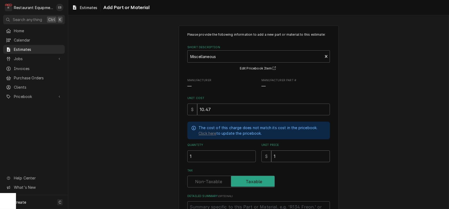
type textarea "x"
type input "16"
type textarea "x"
type input "16.0"
type textarea "x"
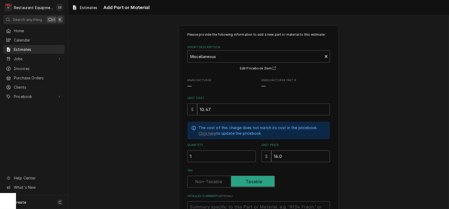
type input "16.01"
type textarea "x"
type input "16.01"
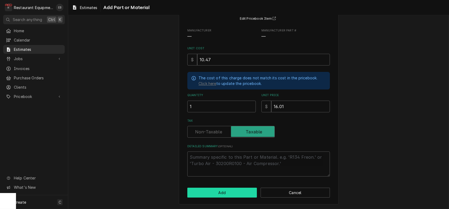
click at [207, 194] on button "Add" at bounding box center [222, 193] width 70 height 10
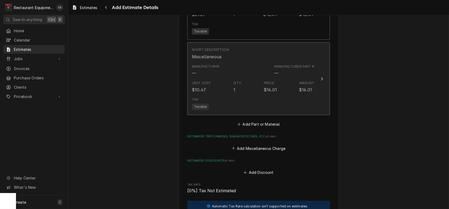
type textarea "x"
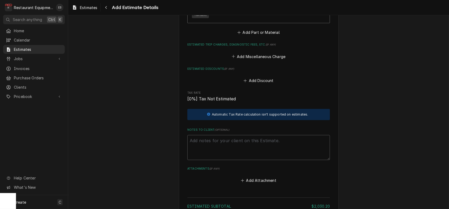
scroll to position [1286, 0]
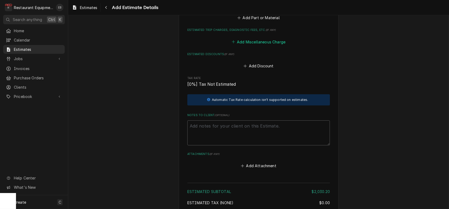
click at [254, 46] on button "Add Miscellaneous Charge" at bounding box center [258, 41] width 55 height 7
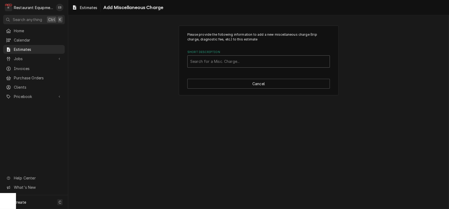
click at [244, 66] on div "Short Description" at bounding box center [258, 62] width 137 height 10
type input "Shipping"
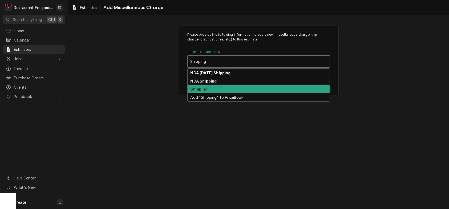
click at [205, 91] on strong "Shipping" at bounding box center [199, 89] width 17 height 5
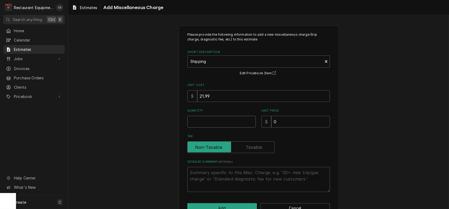
click at [226, 128] on input "Quantity" at bounding box center [221, 122] width 68 height 12
type textarea "x"
type input "1"
click at [289, 128] on input "0" at bounding box center [300, 122] width 59 height 12
type textarea "x"
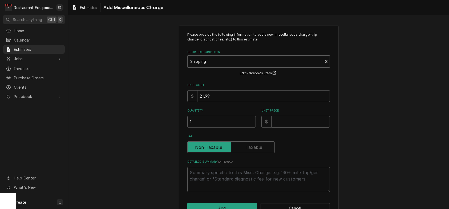
type textarea "x"
type input "7"
type textarea "x"
type input "75"
type textarea "x"
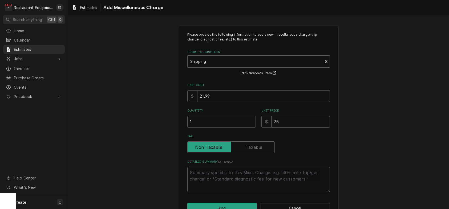
type input "75.9"
type textarea "x"
type input "75.92"
type textarea "x"
type input "75.921"
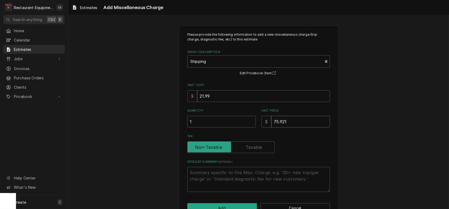
type textarea "x"
type input "75.92"
type textarea "x"
type input "75.92"
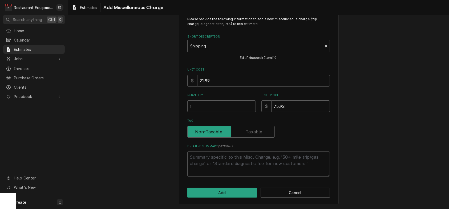
scroll to position [37, 0]
click at [208, 194] on button "Add" at bounding box center [222, 193] width 70 height 10
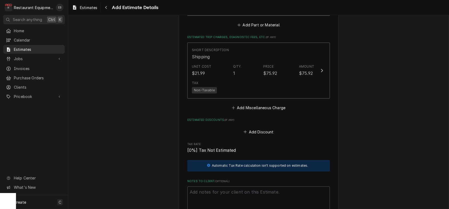
type textarea "x"
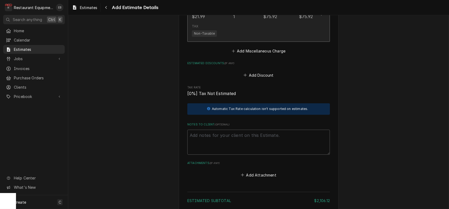
scroll to position [1350, 0]
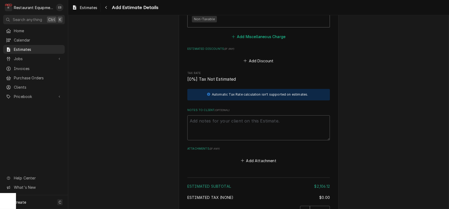
click at [264, 40] on button "Add Miscellaneous Charge" at bounding box center [258, 36] width 55 height 7
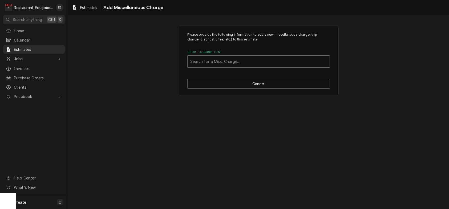
click at [242, 66] on div "Short Description" at bounding box center [258, 62] width 137 height 10
type input "Taxes"
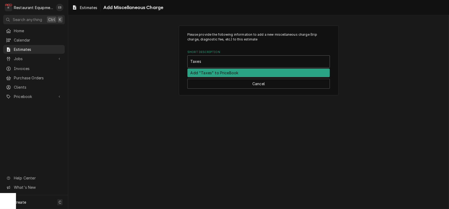
click at [239, 77] on div "Add "Taxes" to PriceBook" at bounding box center [259, 73] width 142 height 8
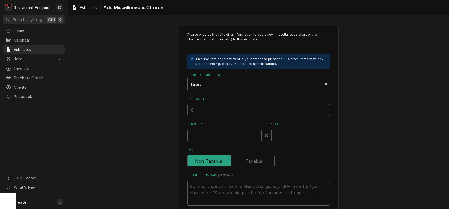
click at [219, 116] on input "Unit Cost" at bounding box center [263, 110] width 133 height 12
type textarea "x"
type input "1"
type textarea "x"
type input "14"
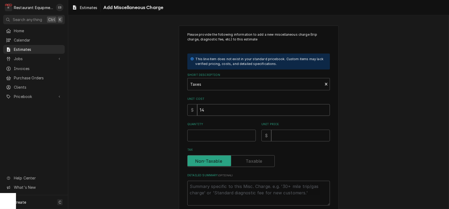
type textarea "x"
type input "142"
type textarea "x"
type input "142.1"
type textarea "x"
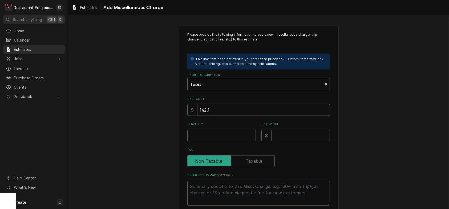
type input "142.11"
type textarea "x"
type input "142.11"
click at [217, 141] on input "Quantity" at bounding box center [221, 136] width 68 height 12
type textarea "x"
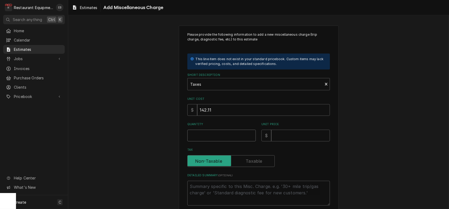
type input "1"
type textarea "x"
type input "1"
click at [283, 141] on input "Unit Price" at bounding box center [300, 136] width 59 height 12
type textarea "x"
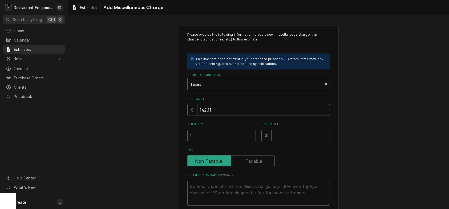
type input "1"
type textarea "x"
type input "14"
type textarea "x"
type input "142"
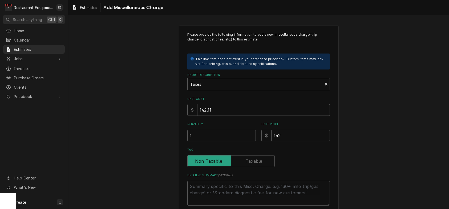
type textarea "x"
type input "142.1"
type textarea "x"
type input "142.11"
type textarea "x"
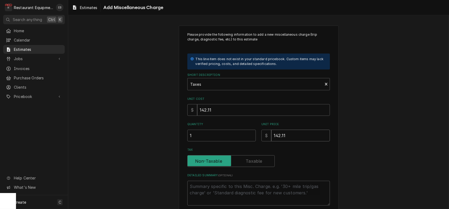
type input "142.11"
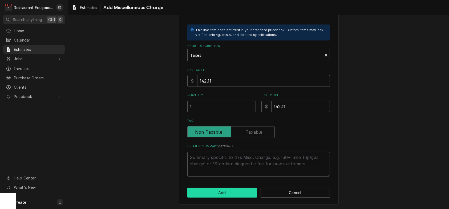
click at [238, 192] on button "Add" at bounding box center [222, 193] width 70 height 10
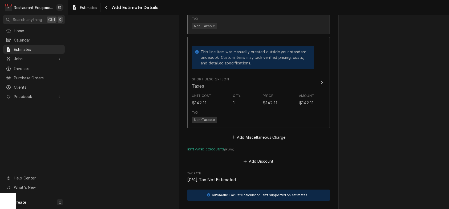
type textarea "x"
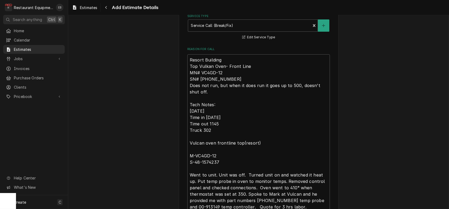
scroll to position [114, 0]
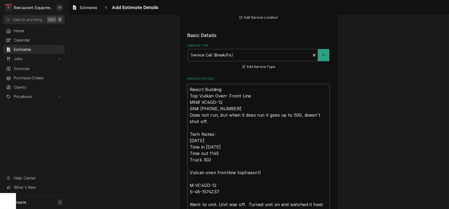
click at [187, 112] on textarea "Resort Building Top Vulkan Oven- Front Line MN# VC4GD-12 SN# 48-157-4237 Does n…" at bounding box center [258, 195] width 143 height 222
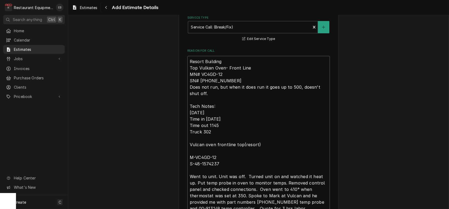
scroll to position [131, 0]
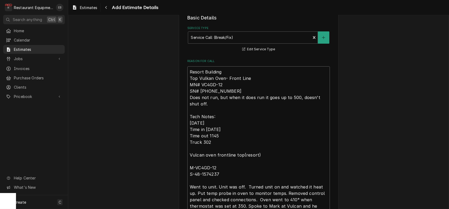
type textarea "Resort Building Top Vulkan Oven- Front Line MN# VC4GD-12 SN# 48-157-4237 Does n…"
type textarea "x"
type textarea "R Resort Building Top Vulkan Oven- Front Line MN# VC4GD-12 SN# 48-157-4237 Does…"
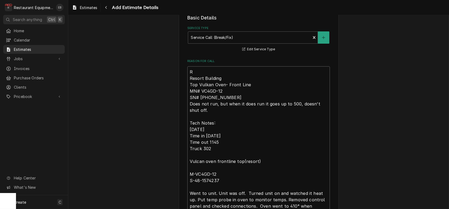
type textarea "x"
type textarea "Ro Resort Building Top Vulkan Oven- Front Line MN# VC4GD-12 SN# 48-157-4237 Doe…"
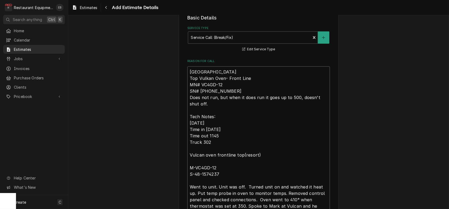
type textarea "x"
type textarea "Roo Resort Building Top Vulkan Oven- Front Line MN# VC4GD-12 SN# 48-157-4237 Do…"
type textarea "x"
type textarea "Roo- Resort Building Top Vulkan Oven- Front Line MN# VC4GD-12 SN# 48-157-4237 D…"
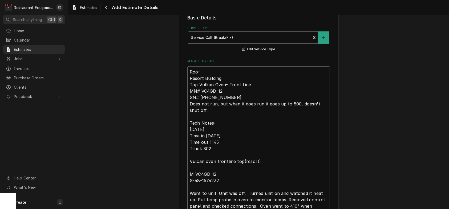
type textarea "x"
type textarea "Roo-8 Resort Building Top Vulkan Oven- Front Line MN# VC4GD-12 SN# 48-157-4237 …"
type textarea "x"
type textarea "Roo-83 Resort Building Top Vulkan Oven- Front Line MN# VC4GD-12 SN# 48-157-4237…"
type textarea "x"
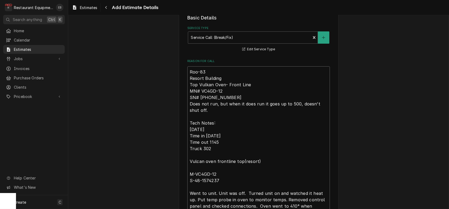
type textarea "Roo-831 Resort Building Top Vulkan Oven- Front Line MN# VC4GD-12 SN# 48-157-423…"
type textarea "x"
type textarea "Roo-8311 Resort Building Top Vulkan Oven- Front Line MN# VC4GD-12 SN# 48-157-42…"
type textarea "x"
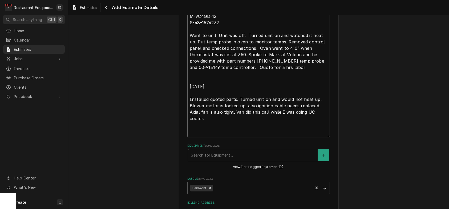
scroll to position [291, 0]
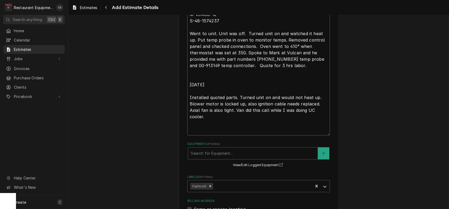
drag, startPoint x: 258, startPoint y: 90, endPoint x: 328, endPoint y: 84, distance: 70.4
click at [328, 84] on textarea "Roo-8311 Resort Building Top Vulkan Oven- Front Line MN# VC4GD-12 SN# 48-157-42…" at bounding box center [258, 20] width 143 height 229
type textarea "Roo-8311 Resort Building Top Vulkan Oven- Front Line MN# VC4GD-12 SN# 48-157-42…"
type textarea "x"
type textarea "Roo-8311 Resort Building Top Vulkan Oven- Front Line MN# VC4GD-12 SN# 48-157-42…"
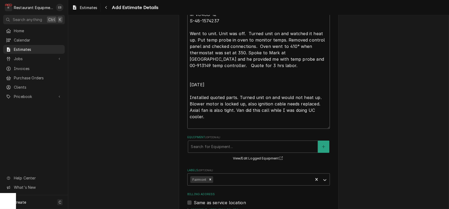
drag, startPoint x: 243, startPoint y: 90, endPoint x: 221, endPoint y: 93, distance: 21.6
click at [221, 93] on textarea "Roo-8311 Resort Building Top Vulkan Oven- Front Line MN# VC4GD-12 SN# 48-157-42…" at bounding box center [258, 17] width 143 height 222
type textarea "x"
type textarea "Roo-8311 Resort Building Top Vulkan Oven- Front Line MN# VC4GD-12 SN# 48-157-42…"
type textarea "x"
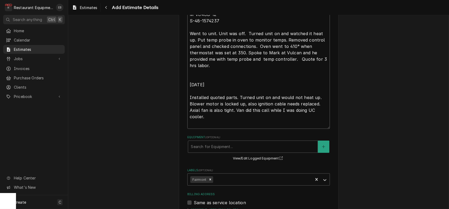
type textarea "Roo-8311 Resort Building Top Vulkan Oven- Front Line MN# VC4GD-12 SN# 48-157-42…"
type textarea "x"
drag, startPoint x: 200, startPoint y: 145, endPoint x: 233, endPoint y: 138, distance: 33.6
click at [233, 129] on textarea "Roo-8311 Resort Building Top Vulkan Oven- Front Line MN# VC4GD-12 SN# 48-157-42…" at bounding box center [258, 17] width 143 height 222
click at [207, 129] on textarea "Roo-8311 Resort Building Top Vulkan Oven- Front Line MN# VC4GD-12 SN# 48-157-42…" at bounding box center [258, 17] width 143 height 222
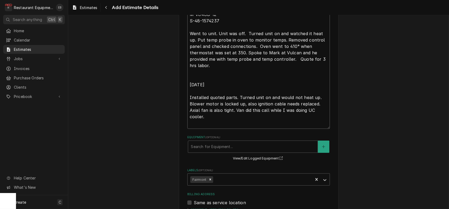
click at [193, 115] on textarea "Roo-8311 Resort Building Top Vulkan Oven- Front Line MN# VC4GD-12 SN# 48-157-42…" at bounding box center [258, 17] width 143 height 222
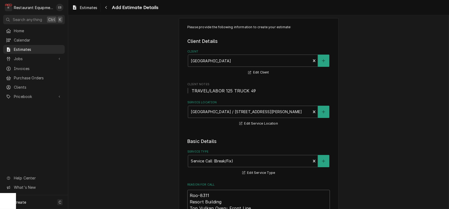
scroll to position [0, 0]
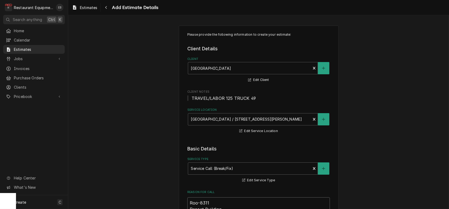
type textarea "Roo-8311 Resort Building Top Vulkan Oven- Front Line MN# VC4GD-12 SN# 48-157-42…"
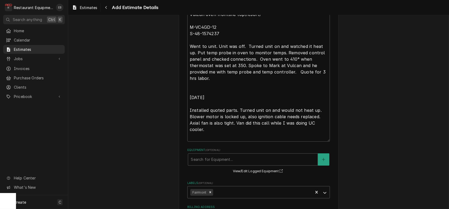
scroll to position [302, 0]
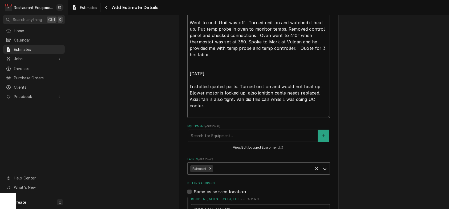
click at [192, 106] on textarea "Roo-8311 Resort Building Top Vulkan Oven- Front Line MN# VC4GD-12 SN# 48-157-42…" at bounding box center [258, 7] width 143 height 222
type textarea "x"
type textarea "Roo-8311 Resort Building Top Vulkan Oven- Front Line MN# VC4GD-12 SN# 48-157-42…"
type textarea "x"
type textarea "Roo-8311 Resort Building Top Vulkan Oven- Front Line MN# VC4GD-12 SN# 48-157-42…"
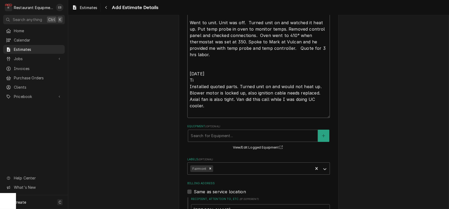
type textarea "x"
type textarea "Roo-8311 Resort Building Top Vulkan Oven- Front Line MN# VC4GD-12 SN# 48-157-42…"
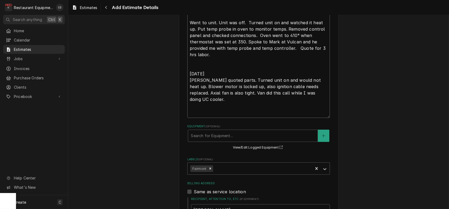
type textarea "x"
type textarea "Roo-8311 Resort Building Top Vulkan Oven- Front Line MN# VC4GD-12 SN# 48-157-42…"
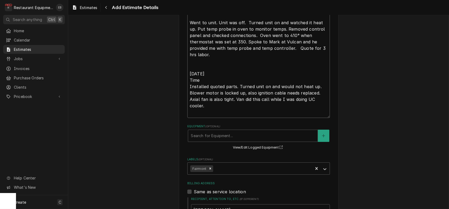
type textarea "x"
type textarea "Roo-8311 Resort Building Top Vulkan Oven- Front Line MN# VC4GD-12 SN# 48-157-42…"
type textarea "x"
type textarea "Roo-8311 Resort Building Top Vulkan Oven- Front Line MN# VC4GD-12 SN# 48-157-42…"
type textarea "x"
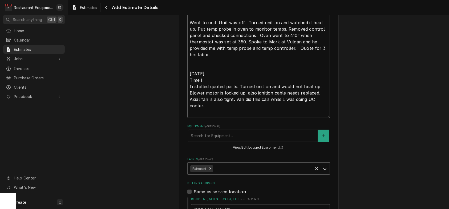
type textarea "Roo-8311 Resort Building Top Vulkan Oven- Front Line MN# VC4GD-12 SN# 48-157-42…"
type textarea "x"
type textarea "Roo-8311 Resort Building Top Vulkan Oven- Front Line MN# VC4GD-12 SN# 48-157-42…"
type textarea "x"
type textarea "Roo-8311 Resort Building Top Vulkan Oven- Front Line MN# VC4GD-12 SN# 48-157-42…"
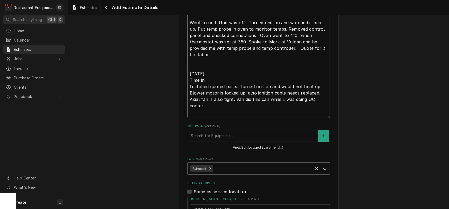
type textarea "x"
type textarea "Roo-8311 Resort Building Top Vulkan Oven- Front Line MN# VC4GD-12 SN# 48-157-42…"
type textarea "x"
type textarea "Roo-8311 Resort Building Top Vulkan Oven- Front Line MN# VC4GD-12 SN# 48-157-42…"
type textarea "x"
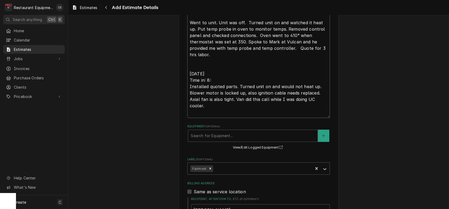
type textarea "Roo-8311 Resort Building Top Vulkan Oven- Front Line MN# VC4GD-12 SN# 48-157-42…"
type textarea "x"
type textarea "Roo-8311 Resort Building Top Vulkan Oven- Front Line MN# VC4GD-12 SN# 48-157-42…"
type textarea "x"
type textarea "Roo-8311 Resort Building Top Vulkan Oven- Front Line MN# VC4GD-12 SN# 48-157-42…"
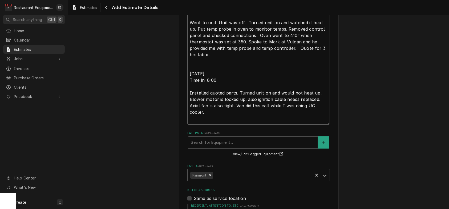
type textarea "x"
type textarea "Roo-8311 Resort Building Top Vulkan Oven- Front Line MN# VC4GD-12 SN# 48-157-42…"
type textarea "x"
type textarea "Roo-8311 Resort Building Top Vulkan Oven- Front Line MN# VC4GD-12 SN# 48-157-42…"
type textarea "x"
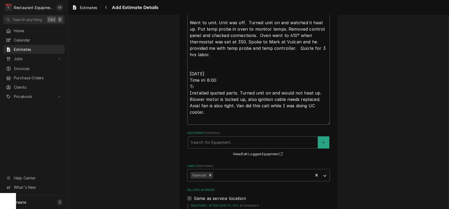
type textarea "Roo-8311 Resort Building Top Vulkan Oven- Front Line MN# VC4GD-12 SN# 48-157-42…"
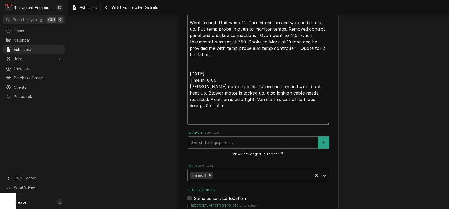
type textarea "x"
type textarea "Roo-8311 Resort Building Top Vulkan Oven- Front Line MN# VC4GD-12 SN# 48-157-42…"
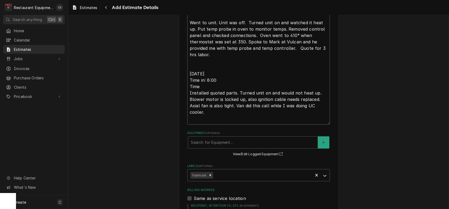
type textarea "x"
type textarea "Roo-8311 Resort Building Top Vulkan Oven- Front Line MN# VC4GD-12 SN# 48-157-42…"
type textarea "x"
type textarea "Roo-8311 Resort Building Top Vulkan Oven- Front Line MN# VC4GD-12 SN# 48-157-42…"
type textarea "x"
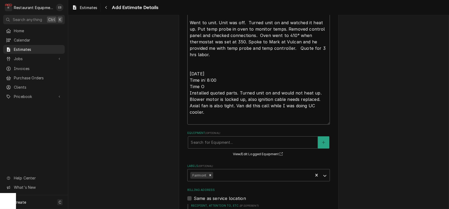
type textarea "Roo-8311 Resort Building Top Vulkan Oven- Front Line MN# VC4GD-12 SN# 48-157-42…"
type textarea "x"
type textarea "Roo-8311 Resort Building Top Vulkan Oven- Front Line MN# VC4GD-12 SN# 48-157-42…"
type textarea "x"
type textarea "Roo-8311 Resort Building Top Vulkan Oven- Front Line MN# VC4GD-12 SN# 48-157-42…"
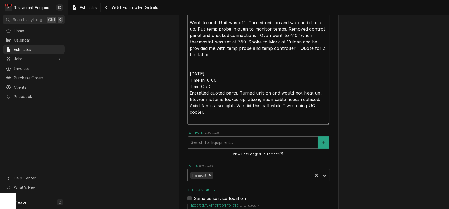
type textarea "x"
type textarea "Roo-8311 Resort Building Top Vulkan Oven- Front Line MN# VC4GD-12 SN# 48-157-42…"
type textarea "x"
type textarea "Roo-8311 Resort Building Top Vulkan Oven- Front Line MN# VC4GD-12 SN# 48-157-42…"
type textarea "x"
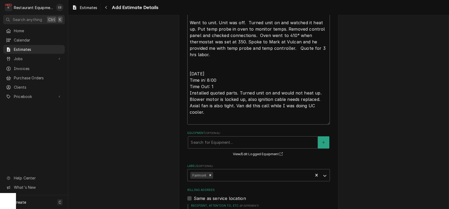
type textarea "Roo-8311 Resort Building Top Vulkan Oven- Front Line MN# VC4GD-12 SN# 48-157-42…"
type textarea "x"
type textarea "Roo-8311 Resort Building Top Vulkan Oven- Front Line MN# VC4GD-12 SN# 48-157-42…"
type textarea "x"
type textarea "Roo-8311 Resort Building Top Vulkan Oven- Front Line MN# VC4GD-12 SN# 48-157-42…"
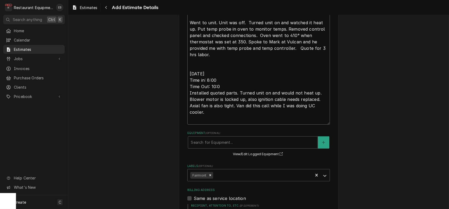
type textarea "x"
type textarea "Roo-8311 Resort Building Top Vulkan Oven- Front Line MN# VC4GD-12 SN# 48-157-42…"
drag, startPoint x: 316, startPoint y: 141, endPoint x: 234, endPoint y: 133, distance: 81.6
click at [234, 125] on textarea "Roo-8311 Resort Building Top Vulkan Oven- Front Line MN# VC4GD-12 SN# 48-157-42…" at bounding box center [258, 10] width 143 height 229
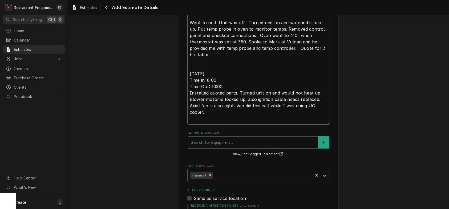
type textarea "x"
type textarea "Roo-8311 Resort Building Top Vulkan Oven- Front Line MN# VC4GD-12 SN# 48-157-42…"
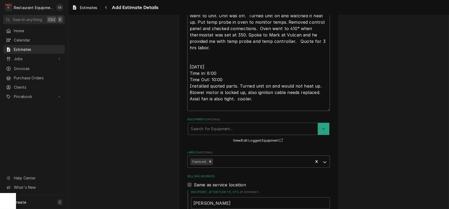
drag, startPoint x: 242, startPoint y: 129, endPoint x: 234, endPoint y: 129, distance: 8.8
click at [234, 111] on textarea "Roo-8311 Resort Building Top Vulkan Oven- Front Line MN# VC4GD-12 SN# 48-157-42…" at bounding box center [258, 0] width 143 height 222
type textarea "x"
type textarea "Roo-8311 Resort Building Top Vulkan Oven- Front Line MN# VC4GD-12 SN# 48-157-42…"
type textarea "x"
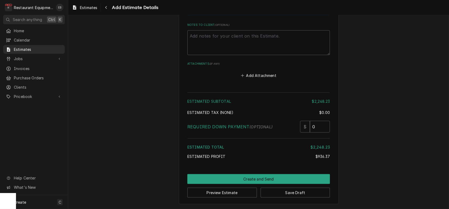
scroll to position [1694, 0]
type textarea "Roo-8311 Resort Building Top Vulkan Oven- Front Line MN# VC4GD-12 SN# 48-157-42…"
click at [276, 191] on button "Save Draft" at bounding box center [296, 193] width 70 height 10
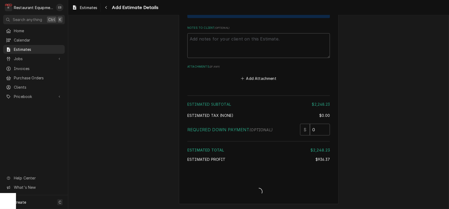
type textarea "x"
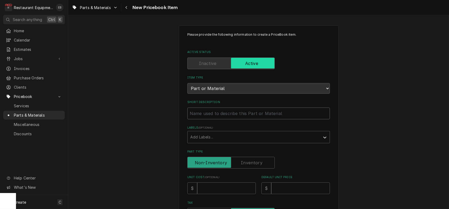
click at [247, 119] on input "Short Description" at bounding box center [258, 114] width 143 height 12
type input "H"
type textarea "x"
type input "Hi"
type textarea "x"
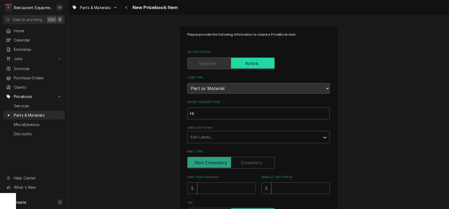
type input "Hig"
type textarea "x"
type input "High"
type textarea "x"
type input "High"
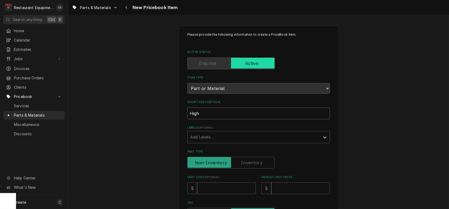
type textarea "x"
type input "High V"
type textarea "x"
type input "High Vo"
type textarea "x"
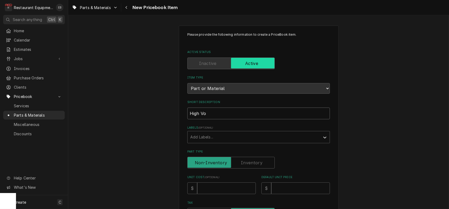
type input "High Vol"
type textarea "x"
type input "High Volt"
type textarea "x"
type input "High Volta"
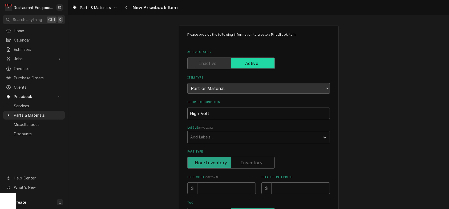
type textarea "x"
type input "High Voltag"
type textarea "x"
type input "High Voltage"
type textarea "x"
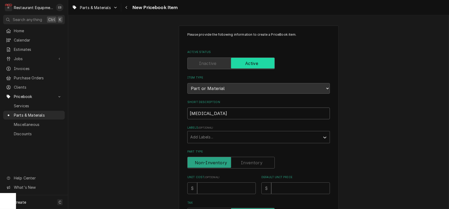
type input "High Voltage"
type textarea "x"
type input "High Voltage W"
type textarea "x"
type input "High Voltage Wi"
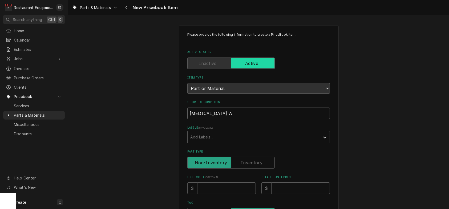
type textarea "x"
type input "High Voltage Wir"
type textarea "x"
type input "High Voltage Wire"
type textarea "x"
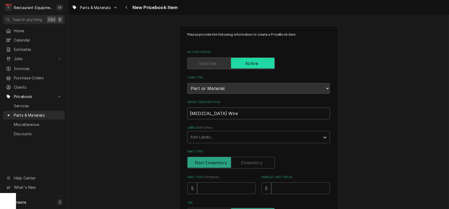
type input "High Voltage Wire"
type textarea "x"
type input "High Voltage Wire S"
type textarea "x"
type input "High Voltage Wire Se"
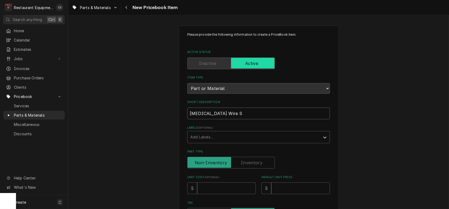
type textarea "x"
type input "High Voltage Wire Ser"
type textarea "x"
type input "High Voltage Wire Serv"
type textarea "x"
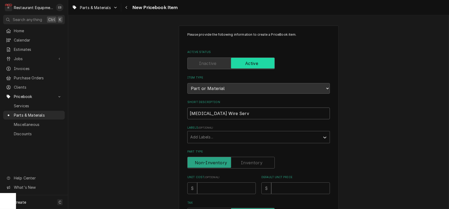
type input "High Voltage Wire Servi"
type textarea "x"
type input "High Voltage Wire Servic"
type textarea "x"
type input "High Voltage Wire Service"
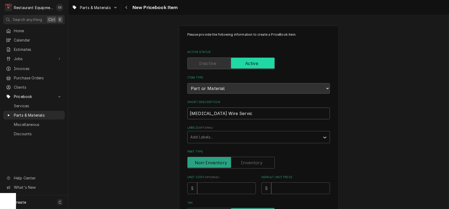
type textarea "x"
type input "High Voltage Wire Service"
type textarea "x"
type input "High Voltage Wire Service K"
type textarea "x"
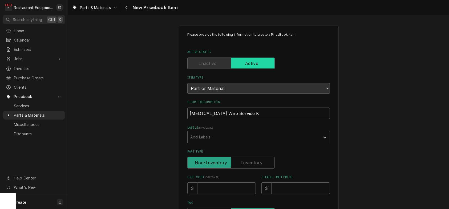
type input "High Voltage Wire Service Ki"
type textarea "x"
type input "High Voltage Wire Service Kit"
type textarea "x"
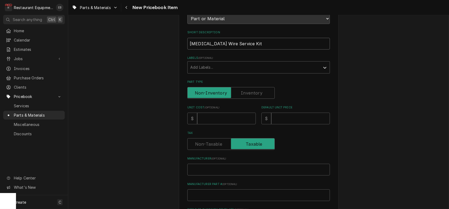
scroll to position [71, 0]
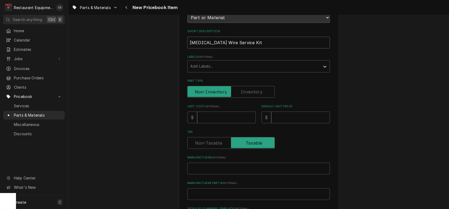
type input "High Voltage Wire Service Kit"
click at [221, 123] on input "Unit Cost ( optional )" at bounding box center [226, 118] width 59 height 12
type input "8"
type textarea "x"
type input "83"
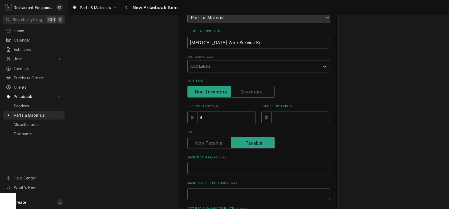
type textarea "x"
type input "83.2"
type textarea "x"
type input "83.28"
type textarea "x"
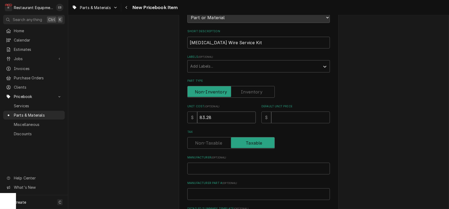
type input "83.28"
click at [283, 123] on input "Default Unit Price" at bounding box center [300, 118] width 59 height 12
type input "1"
type textarea "x"
type input "12"
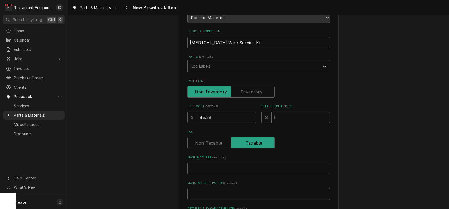
type textarea "x"
type input "127"
type textarea "x"
type input "127.3"
type textarea "x"
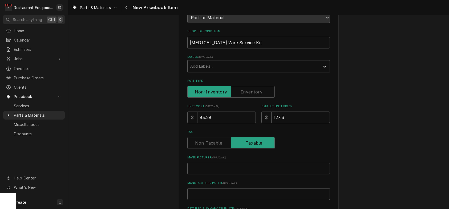
type input "127.34"
type textarea "x"
type input "127.34"
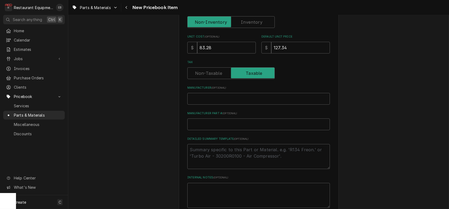
scroll to position [142, 0]
click at [232, 103] on input "Manufacturer ( optional )" at bounding box center [258, 98] width 143 height 12
type input "V"
type textarea "x"
type input "Vu"
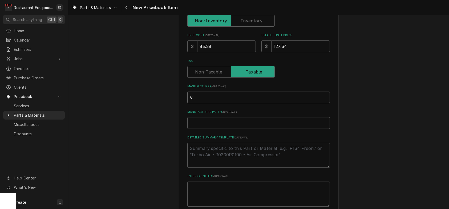
type textarea "x"
type input "Vul"
type textarea "x"
type input "Vulc"
type textarea "x"
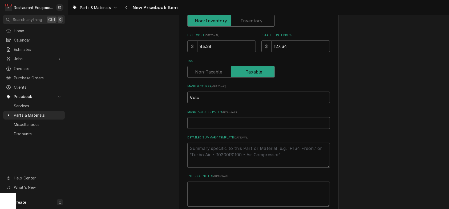
type input "Vulca"
type textarea "x"
type input "Vulcan"
type textarea "x"
type input "Vulcan"
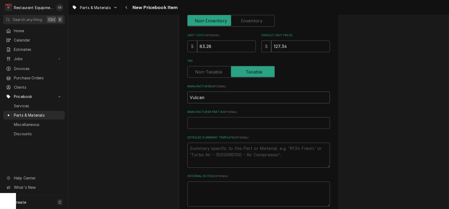
type textarea "x"
type input "Vulcan H"
type textarea "x"
type input "Vulcan Ha"
type textarea "x"
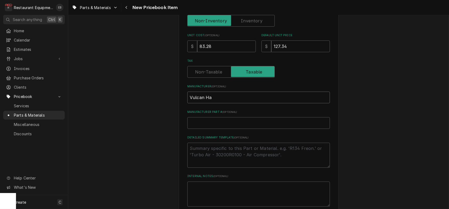
type input "Vulcan Har"
type textarea "x"
type input "Vulcan Hart"
type textarea "x"
type input "Vulcan Hart"
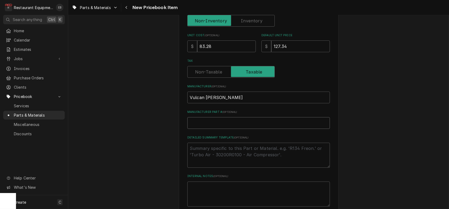
click at [221, 129] on input "Manufacturer Part # ( optional )" at bounding box center [258, 123] width 143 height 12
paste input "VH00-961683-000G1"
type input "VH00-961683-000G1"
type textarea "x"
click at [192, 129] on input "VH00-961683-000G1" at bounding box center [258, 123] width 143 height 12
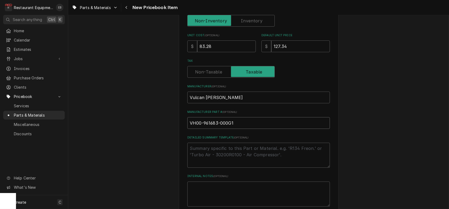
type input "V00-961683-000G1"
type textarea "x"
type input "00-961683-000G1"
type textarea "x"
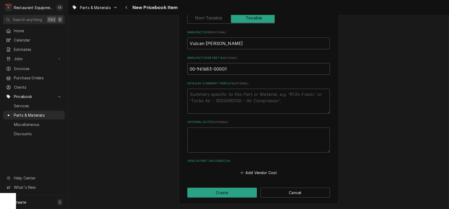
scroll to position [237, 0]
type input "00-961683-000G1"
click at [264, 169] on button "Add Vendor Cost" at bounding box center [258, 172] width 39 height 7
type textarea "x"
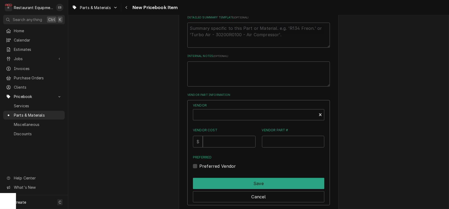
scroll to position [273, 0]
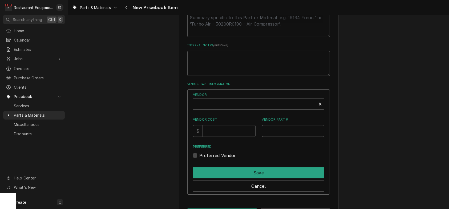
click at [280, 137] on input "Vendor Part #" at bounding box center [293, 131] width 63 height 12
paste input "VH00-961683-000G1"
type input "VH00-961683-000G1"
click at [216, 137] on input "Vendor Cost" at bounding box center [229, 131] width 52 height 12
type input "83.28"
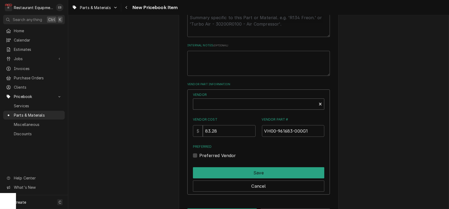
type textarea "x"
click at [227, 113] on div "Vendor" at bounding box center [255, 106] width 118 height 13
type input "parts town"
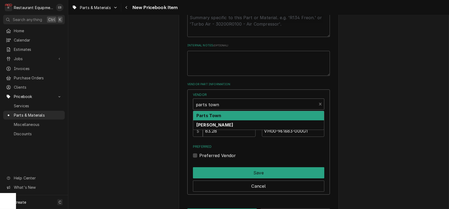
click at [234, 120] on div "Parts Town" at bounding box center [258, 115] width 131 height 9
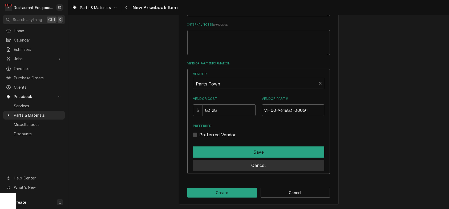
scroll to position [343, 0]
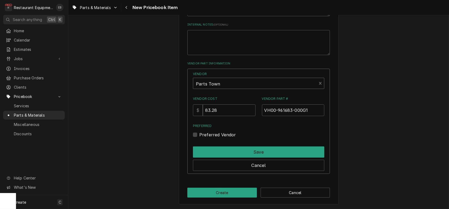
click at [199, 132] on label "Preferred Vendor" at bounding box center [217, 135] width 37 height 6
click at [199, 132] on input "Preferred" at bounding box center [264, 138] width 131 height 12
checkbox input "true"
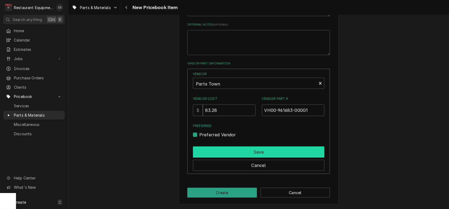
click at [204, 147] on button "Save" at bounding box center [258, 152] width 131 height 11
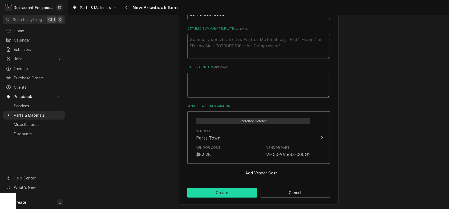
scroll to position [298, 0]
click at [217, 191] on button "Create" at bounding box center [222, 193] width 70 height 10
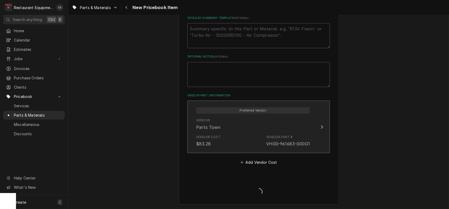
type textarea "x"
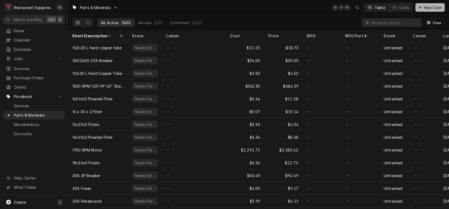
click at [423, 10] on span "New Item" at bounding box center [433, 8] width 20 height 6
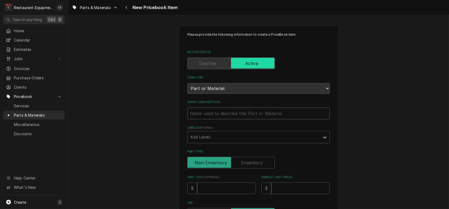
click at [221, 119] on input "Short Description" at bounding box center [258, 114] width 143 height 12
type textarea "x"
type input "C"
type textarea "x"
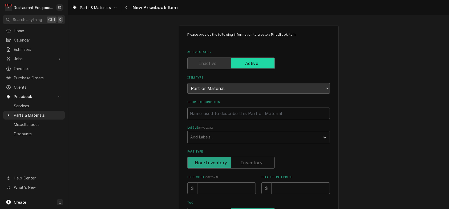
type input "3"
type textarea "x"
type input "35"
type textarea "x"
type input "35M"
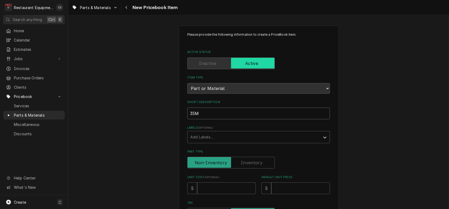
type textarea "x"
type input "35MF"
type textarea "x"
type input "35M"
type textarea "x"
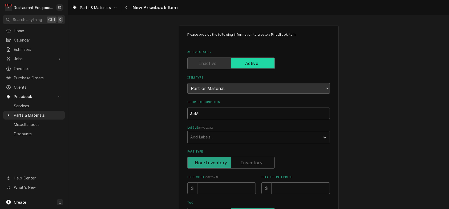
type input "35"
type textarea "x"
type input "35m"
type textarea "x"
type input "35mf"
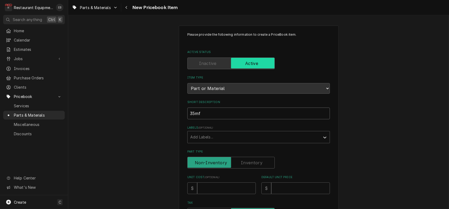
type textarea "x"
type input "35mf"
type textarea "x"
type input "35mf C"
type textarea "x"
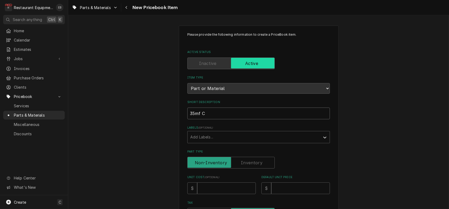
type input "35mf Ca"
type textarea "x"
type input "35mf Cap"
type textarea "x"
type input "35mf Capa"
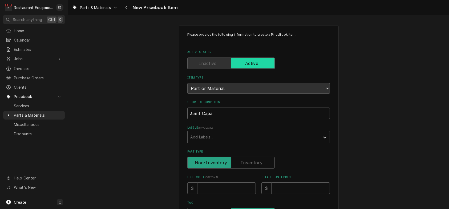
type textarea "x"
type input "35mf Capac"
type textarea "x"
type input "35mf Capaci"
type textarea "x"
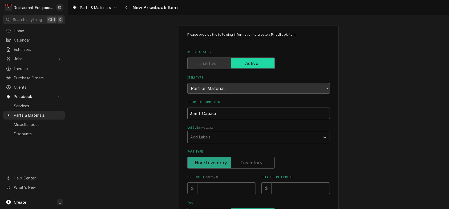
type input "35mf Capacit"
type textarea "x"
type input "35mf Capacito"
type textarea "x"
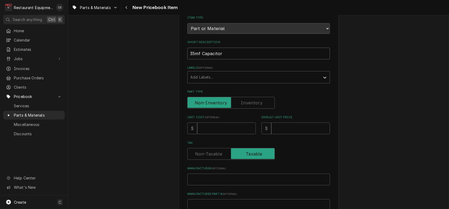
scroll to position [71, 0]
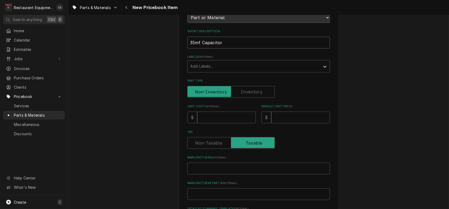
type input "35mf Capacitor"
click at [210, 123] on input "Unit Cost ( optional )" at bounding box center [226, 118] width 59 height 12
click at [218, 123] on input "Unit Cost ( optional )" at bounding box center [226, 118] width 59 height 12
type textarea "x"
type input "2"
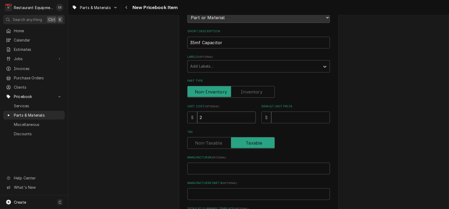
type textarea "x"
type input "21"
type textarea "x"
type input "21.2"
type textarea "x"
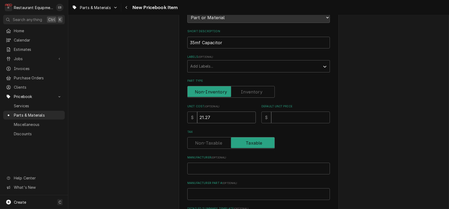
type input "21.27"
click at [279, 123] on input "Default Unit Price" at bounding box center [300, 118] width 59 height 12
type textarea "x"
type input "4"
type textarea "x"
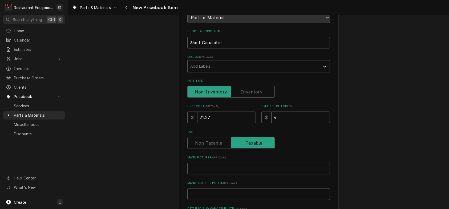
type input "42"
type textarea "x"
type input "42.5"
type textarea "x"
type input "42.54"
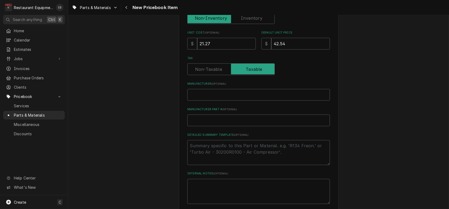
scroll to position [160, 0]
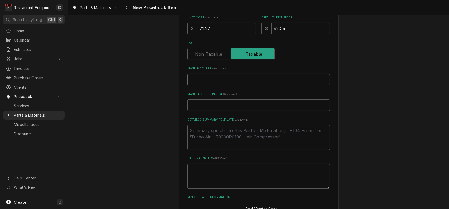
click at [233, 86] on input "Manufacturer ( optional )" at bounding box center [258, 80] width 143 height 12
type textarea "x"
type input "T"
type textarea "x"
type input "Tr"
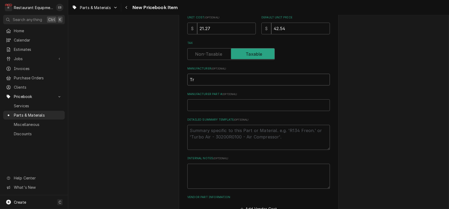
type textarea "x"
type input "Tre"
type textarea "x"
type input "Tren"
type textarea "x"
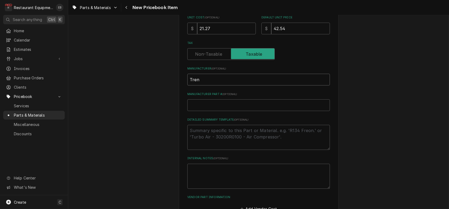
type input "Trent"
type textarea "x"
type input "Trento"
type textarea "x"
type input "Trenton"
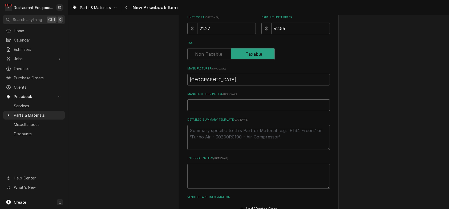
click at [216, 111] on input "Manufacturer Part # ( optional )" at bounding box center [258, 105] width 143 height 12
type textarea "x"
type input "1"
type textarea "x"
type input "10"
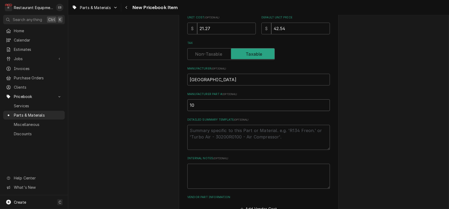
type textarea "x"
type input "104"
type textarea "x"
type input "1042"
type textarea "x"
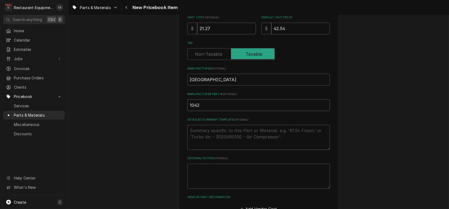
type input "10427"
type textarea "x"
type input "104277"
type textarea "x"
type input "1042778"
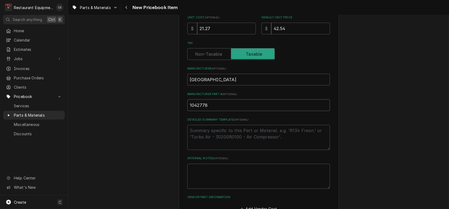
type textarea "x"
type input "10427780"
type textarea "x"
type input "104277800"
type textarea "x"
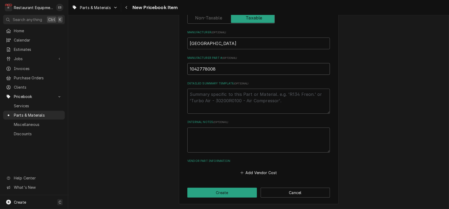
scroll to position [237, 0]
type input "1042778008"
click at [246, 170] on button "Add Vendor Cost" at bounding box center [258, 172] width 39 height 7
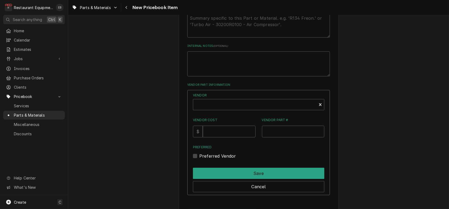
scroll to position [308, 0]
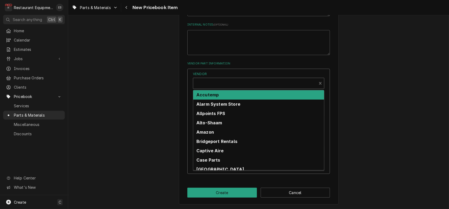
type textarea "x"
click at [214, 92] on div "Vendor" at bounding box center [255, 85] width 118 height 13
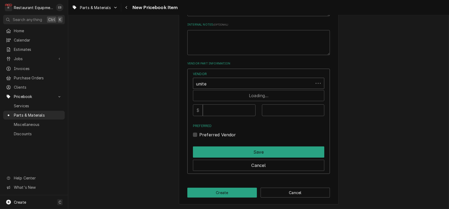
type input "united"
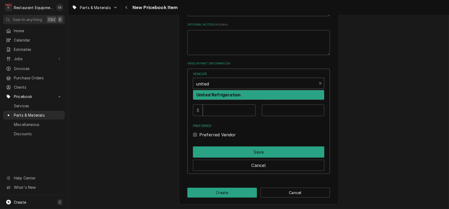
click at [229, 98] on strong "United Refrigeration" at bounding box center [218, 94] width 44 height 5
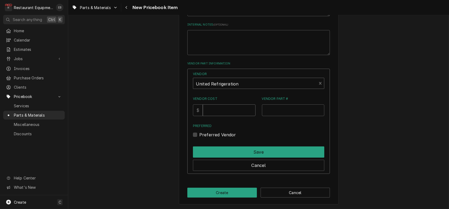
click at [226, 116] on input "Vendor Cost" at bounding box center [229, 110] width 52 height 12
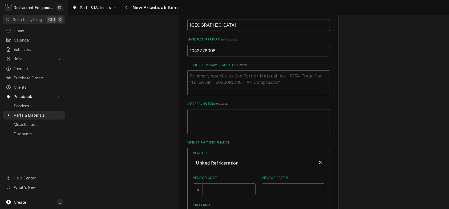
scroll to position [255, 0]
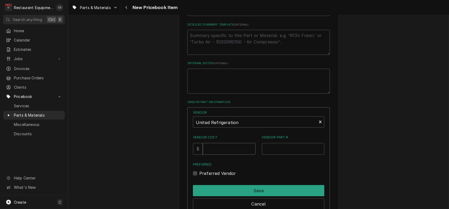
click at [213, 155] on input "Vendor Cost" at bounding box center [229, 149] width 52 height 12
type input "21.27"
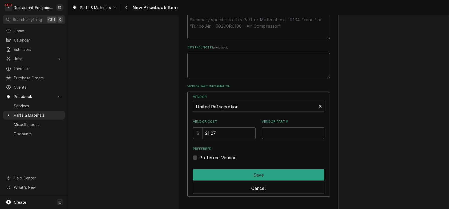
scroll to position [273, 0]
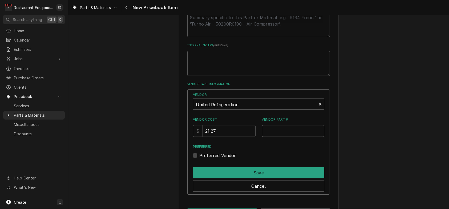
click at [270, 137] on input "Vendor Part #" at bounding box center [293, 131] width 63 height 12
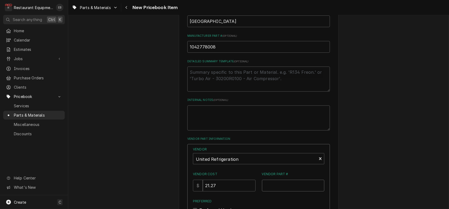
scroll to position [220, 0]
drag, startPoint x: 217, startPoint y: 76, endPoint x: 187, endPoint y: 77, distance: 30.9
click at [187, 51] on input "1042778008" at bounding box center [258, 46] width 143 height 12
drag, startPoint x: 186, startPoint y: 77, endPoint x: 212, endPoint y: 76, distance: 25.9
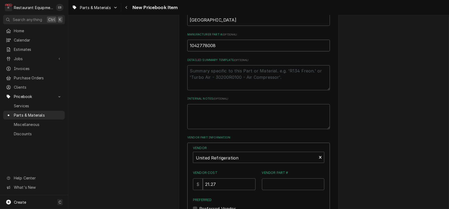
click at [216, 51] on input "1042778008" at bounding box center [258, 46] width 143 height 12
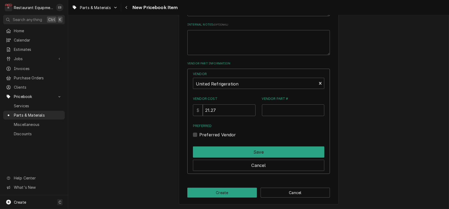
scroll to position [343, 0]
click at [277, 106] on input "Vendor Part #" at bounding box center [293, 110] width 63 height 12
paste input "1042778008"
type input "1042778008"
drag, startPoint x: 197, startPoint y: 129, endPoint x: 202, endPoint y: 138, distance: 10.6
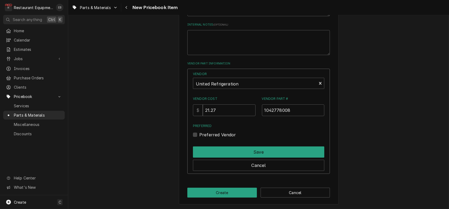
click at [199, 132] on label "Preferred Vendor" at bounding box center [217, 135] width 37 height 6
click at [199, 132] on input "Preferred" at bounding box center [264, 138] width 131 height 12
checkbox input "true"
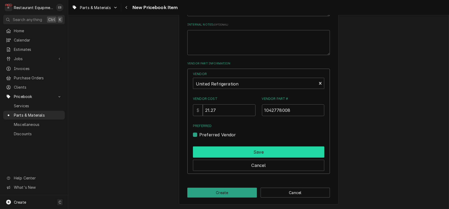
click at [206, 148] on button "Save" at bounding box center [258, 152] width 131 height 11
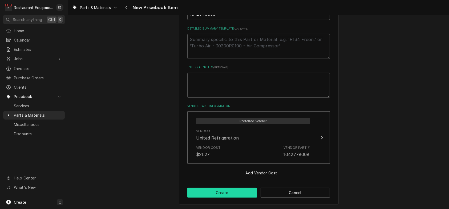
click at [229, 193] on button "Create" at bounding box center [222, 193] width 70 height 10
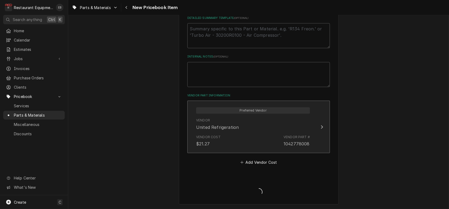
type textarea "x"
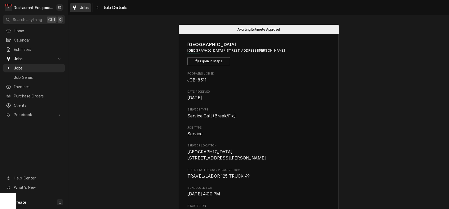
click at [89, 8] on span "Jobs" at bounding box center [84, 8] width 9 height 6
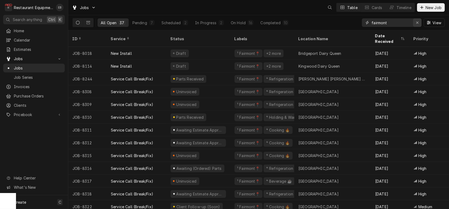
click at [416, 25] on icon "Erase input" at bounding box center [417, 23] width 3 height 4
click at [402, 23] on input "Dynamic Content Wrapper" at bounding box center [396, 22] width 50 height 9
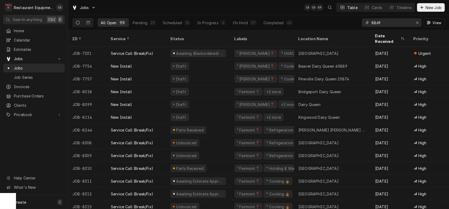
type input "8869"
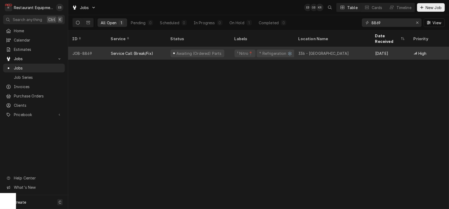
click at [349, 55] on div "336 - [GEOGRAPHIC_DATA]" at bounding box center [332, 53] width 77 height 13
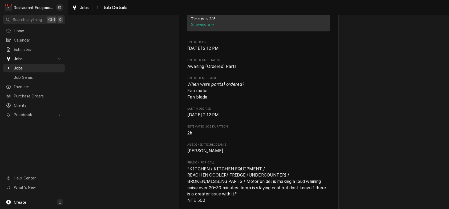
scroll to position [213, 0]
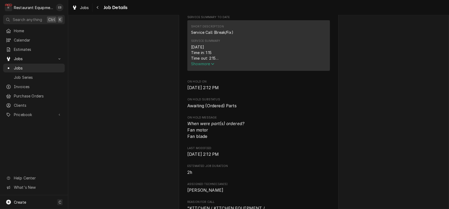
click at [206, 66] on span "Show more" at bounding box center [202, 64] width 23 height 5
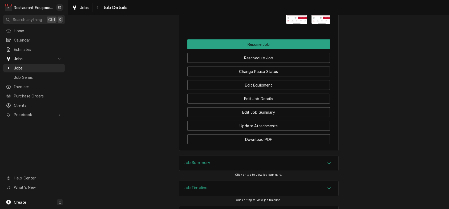
scroll to position [0, 9]
click at [297, 24] on img "Attachments" at bounding box center [289, 1] width 21 height 46
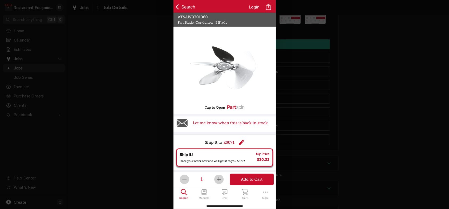
click at [297, 109] on div at bounding box center [224, 104] width 449 height 209
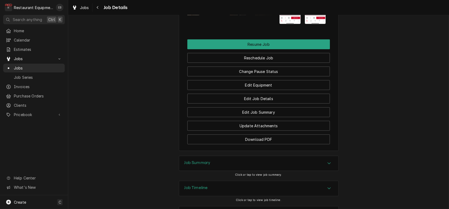
click at [321, 24] on img "Attachments" at bounding box center [315, 1] width 21 height 46
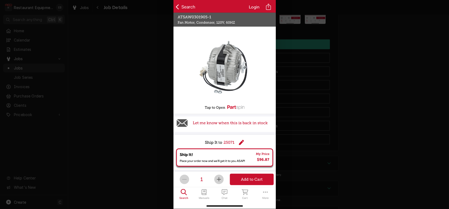
click at [333, 92] on div at bounding box center [224, 104] width 449 height 209
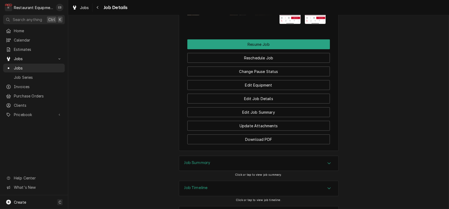
click at [323, 24] on img "Attachments" at bounding box center [315, 1] width 21 height 46
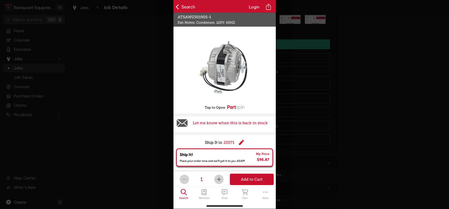
click at [328, 79] on div at bounding box center [224, 104] width 449 height 209
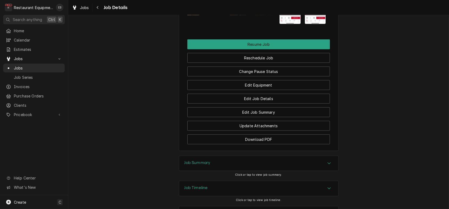
click at [296, 24] on img "Attachments" at bounding box center [289, 1] width 21 height 46
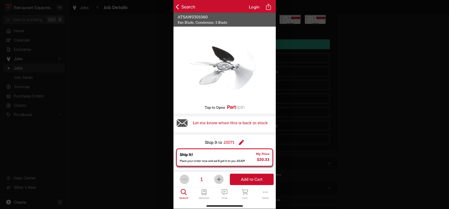
click at [316, 82] on div at bounding box center [224, 104] width 449 height 209
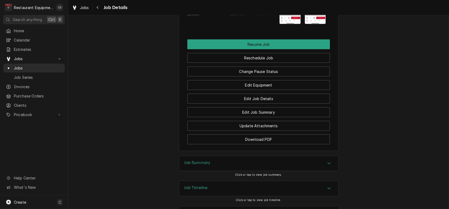
click at [290, 24] on img "Attachments" at bounding box center [289, 1] width 21 height 46
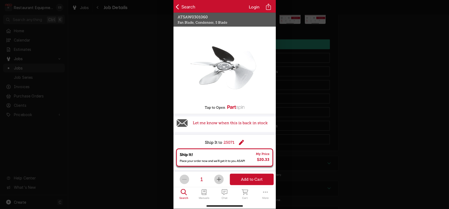
click at [330, 62] on div at bounding box center [224, 104] width 449 height 209
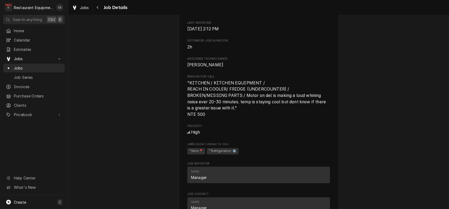
scroll to position [444, 0]
click at [89, 8] on span "Jobs" at bounding box center [84, 8] width 9 height 6
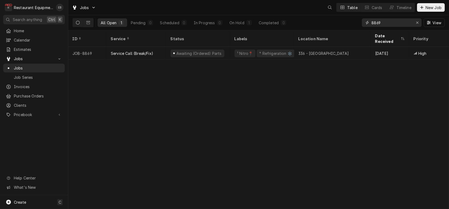
click at [392, 24] on input "8869" at bounding box center [391, 22] width 40 height 9
click at [416, 22] on icon "Erase input" at bounding box center [417, 23] width 3 height 4
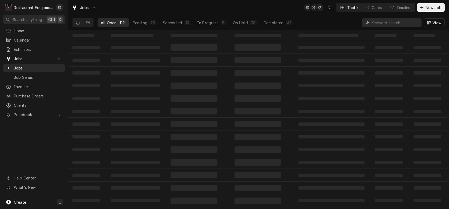
click at [383, 23] on input "Dynamic Content Wrapper" at bounding box center [394, 22] width 47 height 9
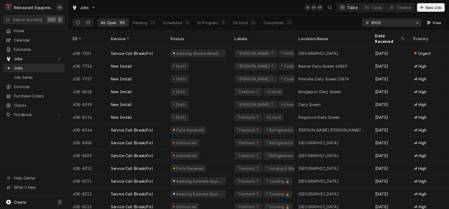
type input "8903"
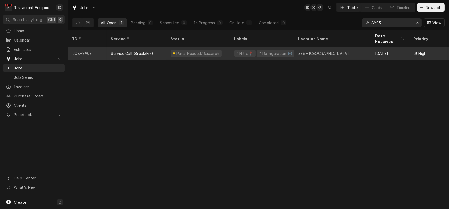
click at [336, 52] on div "336 - [GEOGRAPHIC_DATA]" at bounding box center [323, 54] width 51 height 6
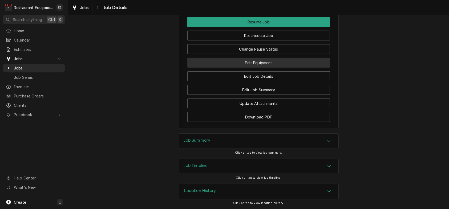
scroll to position [710, 0]
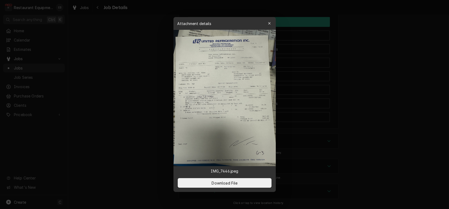
click at [240, 100] on img at bounding box center [224, 98] width 102 height 136
click at [230, 186] on span "Download File" at bounding box center [224, 183] width 28 height 6
click at [270, 21] on div "button" at bounding box center [269, 23] width 5 height 5
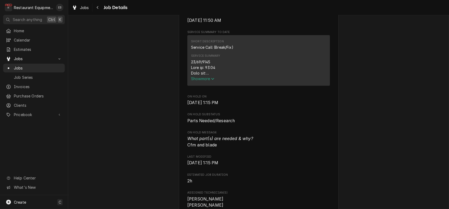
scroll to position [195, 0]
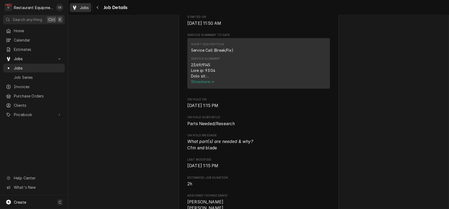
click at [84, 7] on div "Jobs" at bounding box center [80, 7] width 19 height 7
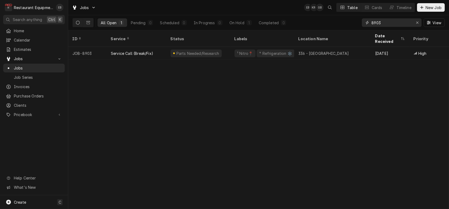
click at [397, 23] on input "8903" at bounding box center [391, 22] width 40 height 9
type input "8"
type input "8869"
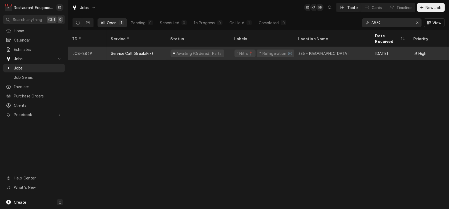
click at [353, 53] on div "336 - [GEOGRAPHIC_DATA]" at bounding box center [332, 53] width 77 height 13
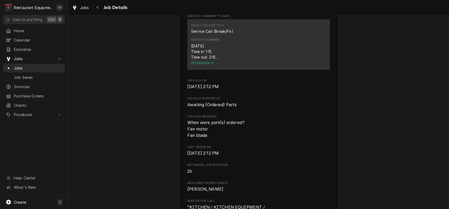
scroll to position [213, 0]
click at [211, 66] on icon "Service Summary" at bounding box center [212, 64] width 3 height 4
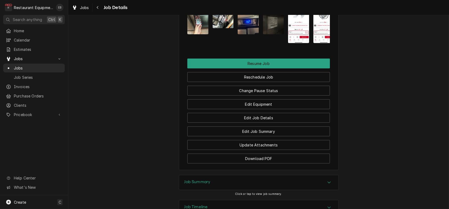
scroll to position [799, 0]
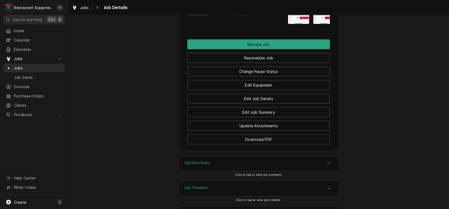
click at [196, 15] on img "Attachments" at bounding box center [197, 1] width 21 height 28
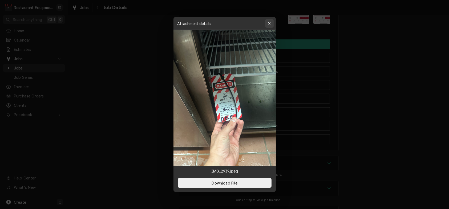
click at [271, 22] on icon "button" at bounding box center [269, 24] width 3 height 4
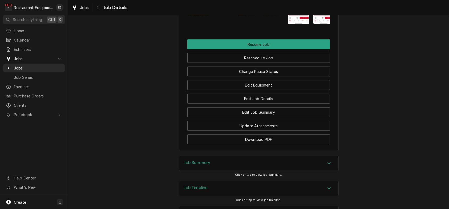
click at [223, 9] on img "Attachments" at bounding box center [223, 1] width 21 height 16
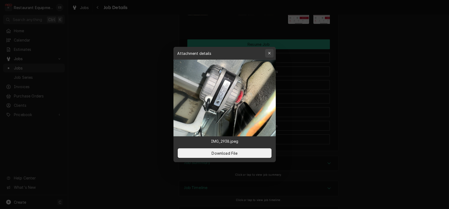
click at [271, 51] on icon "button" at bounding box center [269, 53] width 3 height 4
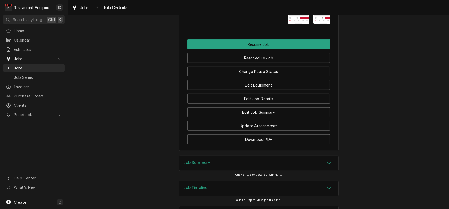
click at [244, 15] on img "Attachments" at bounding box center [248, 1] width 21 height 28
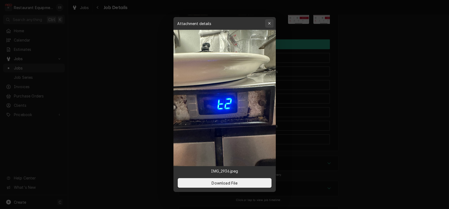
click at [272, 21] on div "button" at bounding box center [269, 23] width 5 height 5
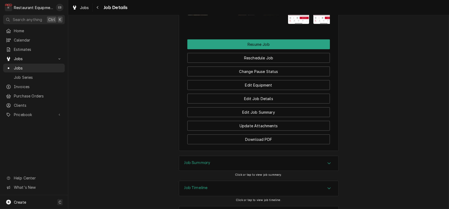
click at [271, 15] on img "Attachments" at bounding box center [273, 1] width 21 height 28
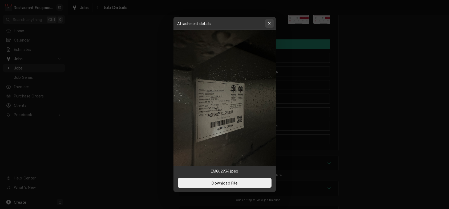
click at [271, 22] on icon "button" at bounding box center [269, 24] width 3 height 4
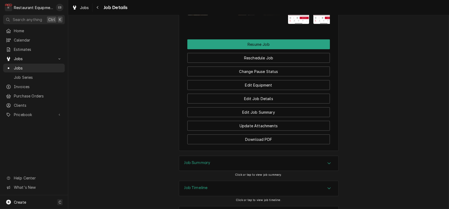
click at [306, 24] on img "Attachments" at bounding box center [298, 1] width 21 height 46
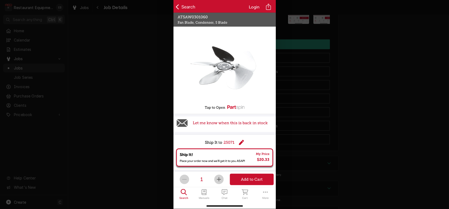
drag, startPoint x: 376, startPoint y: 87, endPoint x: 350, endPoint y: 99, distance: 28.6
click at [375, 87] on div at bounding box center [224, 104] width 449 height 209
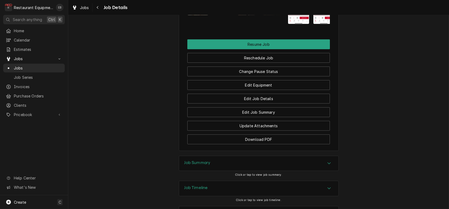
click at [327, 24] on img "Attachments" at bounding box center [323, 1] width 21 height 46
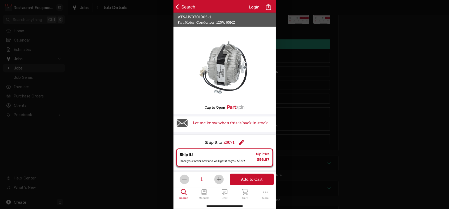
click at [374, 74] on div at bounding box center [224, 104] width 449 height 209
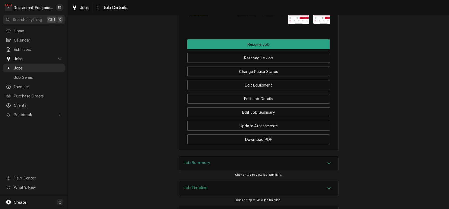
click at [274, 15] on img "Attachments" at bounding box center [273, 1] width 21 height 28
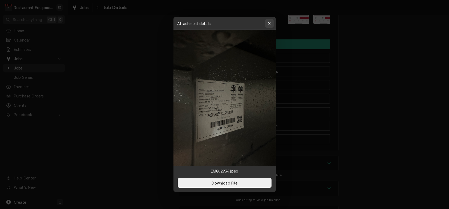
click at [271, 22] on icon "button" at bounding box center [269, 24] width 3 height 4
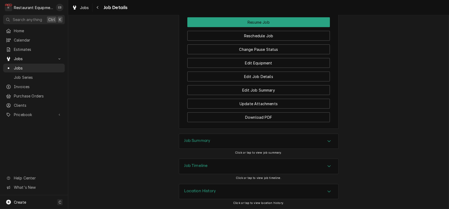
scroll to position [952, 0]
click at [326, 160] on div "Job Timeline" at bounding box center [258, 166] width 159 height 15
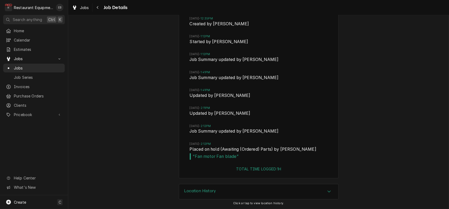
scroll to position [1041, 0]
click at [331, 5] on icon "Accordion Header" at bounding box center [329, 3] width 4 height 4
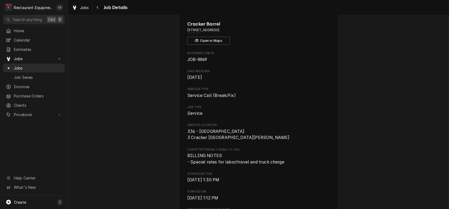
scroll to position [0, 0]
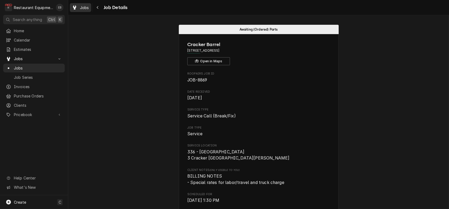
click at [89, 8] on span "Jobs" at bounding box center [84, 8] width 9 height 6
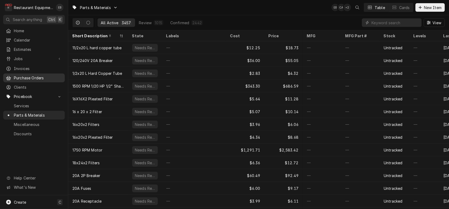
click at [42, 80] on span "Purchase Orders" at bounding box center [38, 78] width 48 height 6
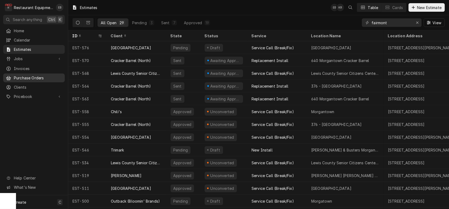
click at [44, 80] on span "Purchase Orders" at bounding box center [38, 78] width 48 height 6
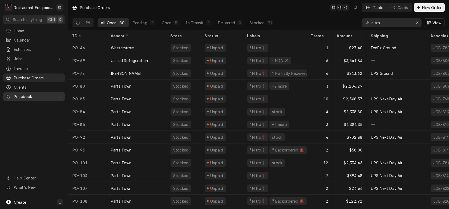
click at [30, 99] on span "Pricebook" at bounding box center [34, 97] width 40 height 6
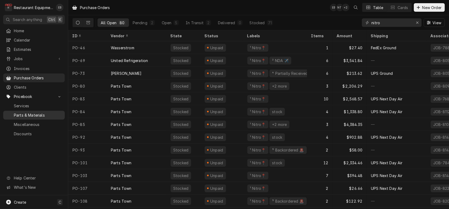
click at [35, 116] on span "Parts & Materials" at bounding box center [38, 115] width 48 height 6
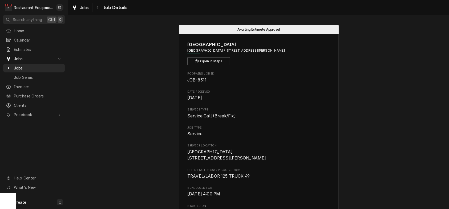
scroll to position [206, 0]
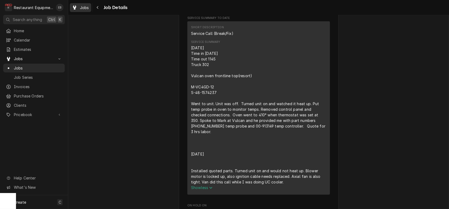
click at [88, 6] on span "Jobs" at bounding box center [84, 8] width 9 height 6
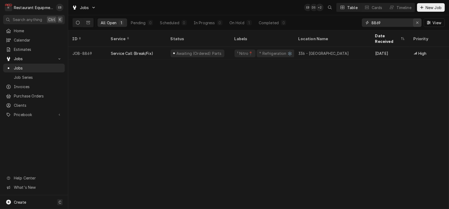
click at [419, 21] on button "Erase input" at bounding box center [417, 22] width 9 height 9
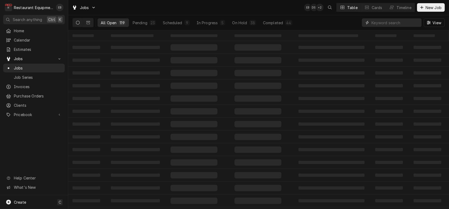
click at [385, 24] on input "Dynamic Content Wrapper" at bounding box center [394, 22] width 47 height 9
type input "fairmont"
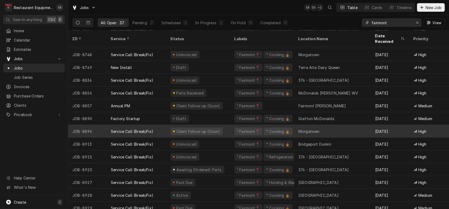
scroll to position [315, 0]
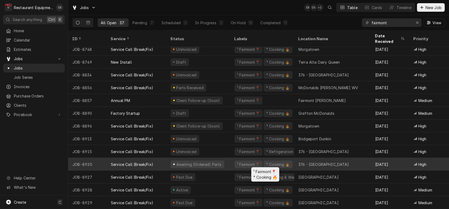
click at [234, 159] on div "¹ Fairmont📍 ⁴ Cooking 🔥" at bounding box center [262, 164] width 64 height 13
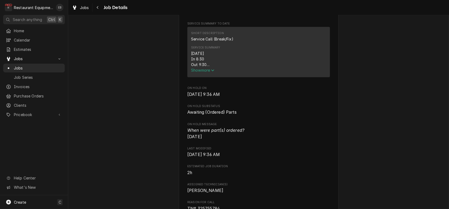
scroll to position [213, 0]
click at [211, 72] on icon "Service Summary" at bounding box center [212, 70] width 3 height 4
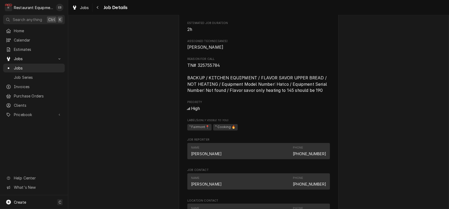
scroll to position [462, 0]
drag, startPoint x: 194, startPoint y: 136, endPoint x: 217, endPoint y: 135, distance: 22.9
click at [217, 94] on span "TN# 325755784 BACKUP / KITCHEN EQUIPMENT / FLAVOR SAVOR UPPER BREAD / NOT HEATI…" at bounding box center [257, 79] width 141 height 30
copy span "325755784"
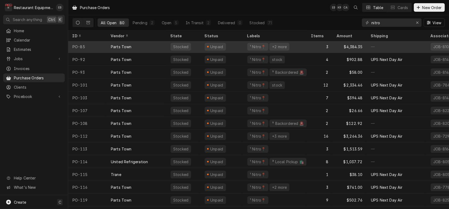
scroll to position [80, 0]
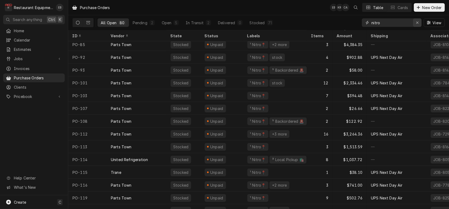
click at [415, 25] on div "Erase input" at bounding box center [417, 22] width 5 height 5
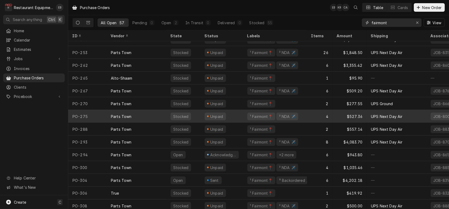
scroll to position [566, 0]
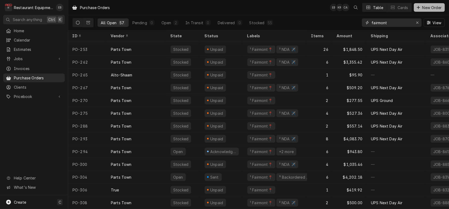
type input "fairmont"
click at [426, 8] on span "New Order" at bounding box center [431, 8] width 21 height 6
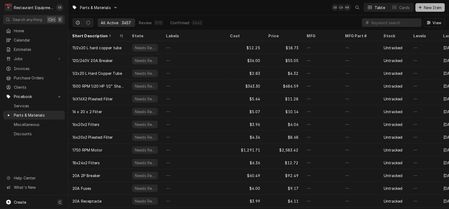
click at [424, 7] on span "New Item" at bounding box center [433, 8] width 20 height 6
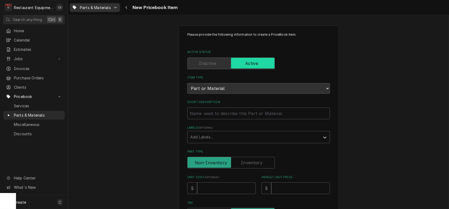
click at [93, 9] on span "Parts & Materials" at bounding box center [95, 8] width 31 height 6
click at [136, 6] on html "R Restaurant Equipment Diagnostics EB Search anything Ctrl K Home Calendar Esti…" at bounding box center [224, 104] width 449 height 209
click at [129, 6] on div "Navigate back" at bounding box center [126, 7] width 5 height 5
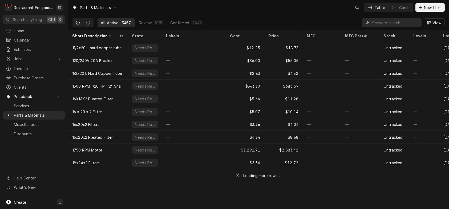
click at [374, 24] on input "Dynamic Content Wrapper" at bounding box center [394, 22] width 47 height 9
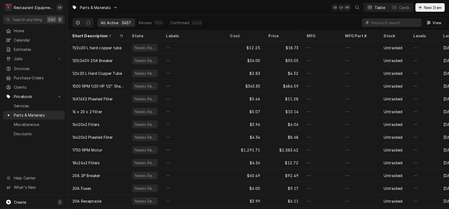
paste input "R00.01.0124.00"
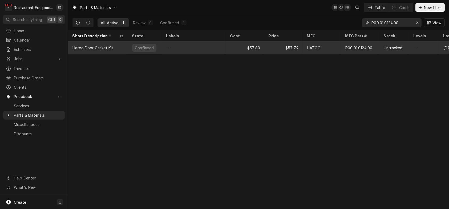
type input "R00.01.0124.00"
click at [321, 47] on div "HATCO" at bounding box center [314, 48] width 14 height 6
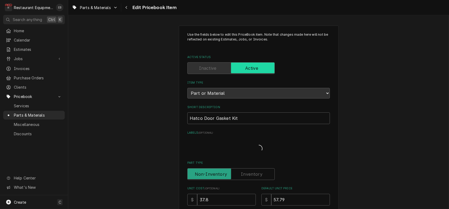
type textarea "x"
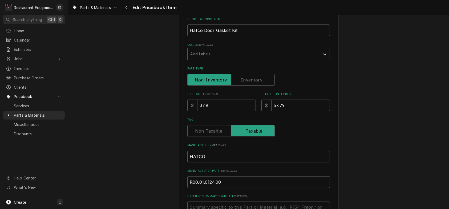
scroll to position [107, 0]
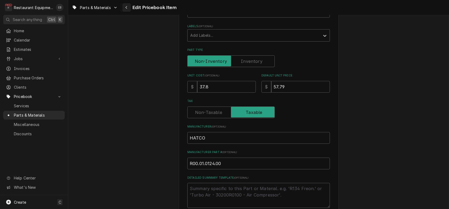
click at [129, 7] on div "Navigate back" at bounding box center [126, 7] width 5 height 5
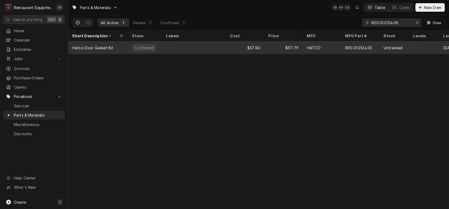
click at [181, 50] on div "—" at bounding box center [194, 47] width 64 height 13
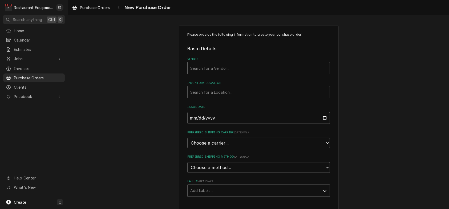
click at [235, 72] on div "Vendor" at bounding box center [258, 68] width 137 height 10
type input "parts town"
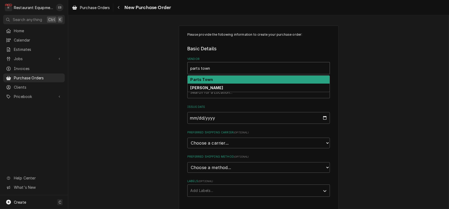
click at [224, 84] on div "Parts Town" at bounding box center [259, 80] width 142 height 8
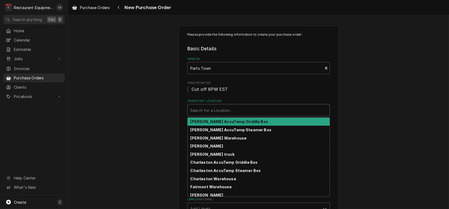
click at [224, 115] on div "Inventory Location" at bounding box center [258, 111] width 137 height 10
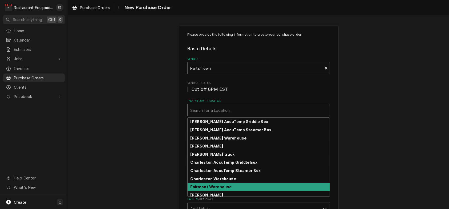
click at [214, 189] on strong "Fairmont Warehouse" at bounding box center [211, 187] width 41 height 5
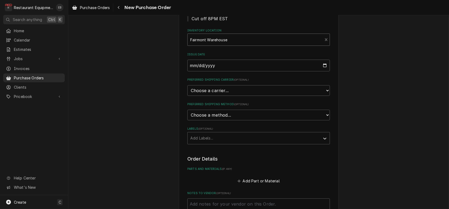
scroll to position [71, 0]
click at [213, 96] on select "Choose a carrier... U.S. Postal Service [DOMAIN_NAME] FedEx UPS DHL Express DHL…" at bounding box center [258, 90] width 143 height 11
select select "4"
click at [187, 96] on select "Choose a carrier... U.S. Postal Service [DOMAIN_NAME] FedEx UPS DHL Express DHL…" at bounding box center [258, 90] width 143 height 11
type textarea "x"
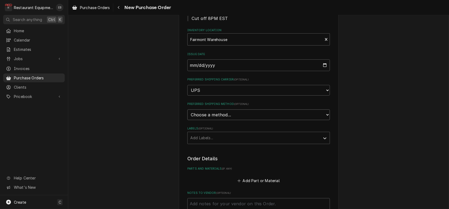
click at [210, 120] on select "Choose a method... Ground Next Day Early AM Next Day Air 2 Day Air Other" at bounding box center [258, 115] width 143 height 11
select select "1"
click at [187, 120] on select "Choose a method... Ground Next Day Early AM Next Day Air 2 Day Air Other" at bounding box center [258, 115] width 143 height 11
type textarea "x"
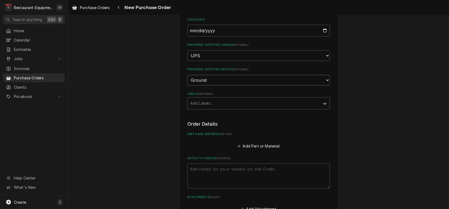
scroll to position [107, 0]
click at [217, 84] on select "Choose a method... Ground Next Day Early AM Next Day Air 2 Day Air Other" at bounding box center [258, 79] width 143 height 11
select select "3"
click at [187, 84] on select "Choose a method... Ground Next Day Early AM Next Day Air 2 Day Air Other" at bounding box center [258, 79] width 143 height 11
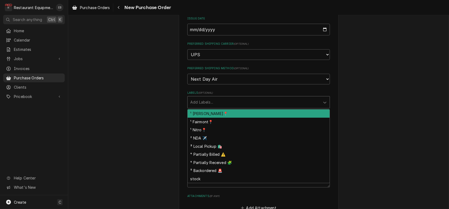
click at [216, 107] on div "Labels" at bounding box center [253, 103] width 127 height 10
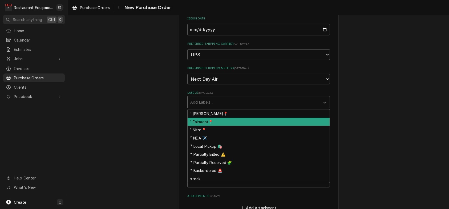
click at [210, 126] on div "¹ Fairmont📍" at bounding box center [259, 122] width 142 height 8
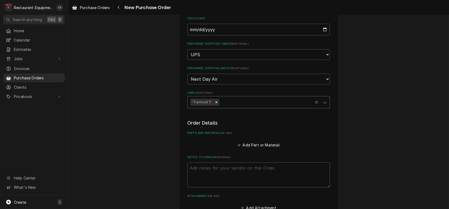
click at [225, 107] on div "Labels" at bounding box center [265, 103] width 90 height 10
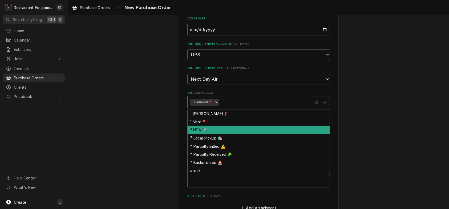
click at [212, 134] on div "² NDA ✈️" at bounding box center [259, 130] width 142 height 8
type textarea "x"
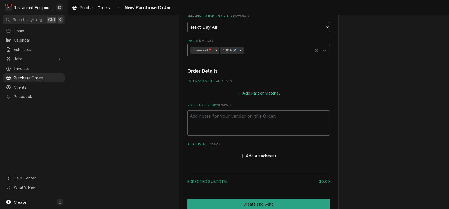
scroll to position [160, 0]
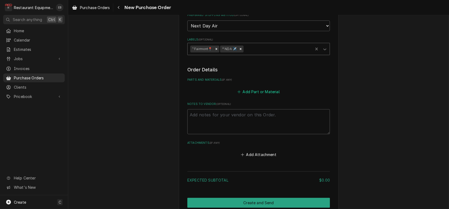
click at [250, 95] on button "Add Part or Material" at bounding box center [259, 91] width 44 height 7
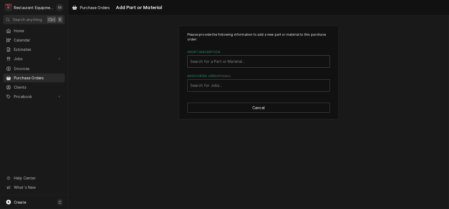
click at [234, 66] on div "Short Description" at bounding box center [258, 62] width 137 height 10
type input "00.01.0124.00"
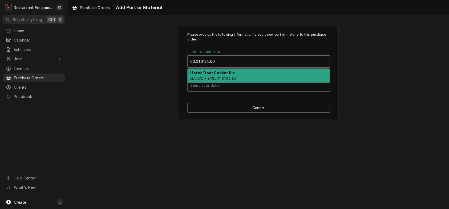
click at [250, 82] on div "Hatco Door Gasket Kit HATCO • R00.01.0124.00" at bounding box center [259, 76] width 142 height 14
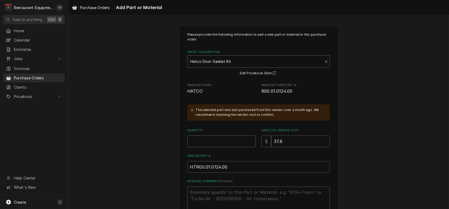
click at [213, 147] on input "Quantity" at bounding box center [221, 142] width 68 height 12
type textarea "x"
type input "1"
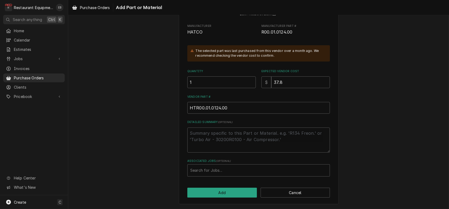
scroll to position [86, 0]
click at [222, 168] on div "Associated Jobs" at bounding box center [258, 171] width 137 height 10
type input "8920"
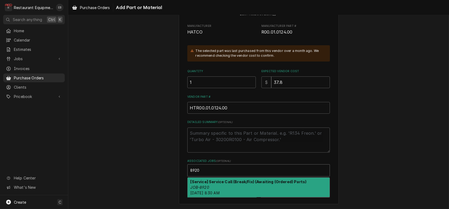
click at [234, 185] on div "[Service] Service Call (Break/Fix) (Awaiting (Ordered) Parts) JOB-8920 Thu, Sep…" at bounding box center [259, 187] width 142 height 19
type textarea "x"
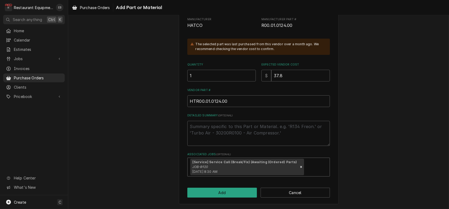
scroll to position [96, 0]
click at [235, 189] on button "Add" at bounding box center [222, 193] width 70 height 10
type textarea "x"
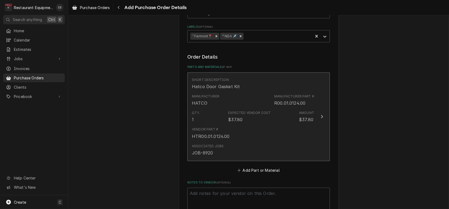
scroll to position [249, 0]
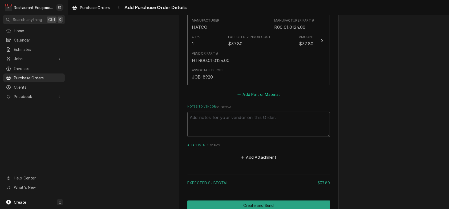
click at [251, 98] on button "Add Part or Material" at bounding box center [259, 94] width 44 height 7
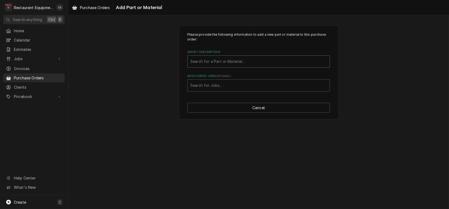
click at [228, 66] on div "Short Description" at bounding box center [258, 62] width 137 height 10
drag, startPoint x: 217, startPoint y: 67, endPoint x: 211, endPoint y: 66, distance: 6.0
click at [217, 66] on div "Short Description" at bounding box center [258, 62] width 137 height 10
type input "02.08.569"
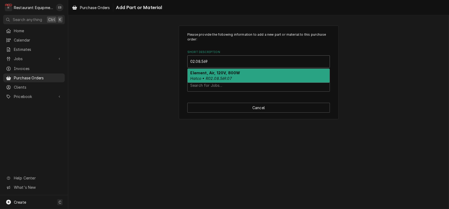
click at [232, 75] on strong "Element, Air, 120V, 800W" at bounding box center [216, 73] width 50 height 5
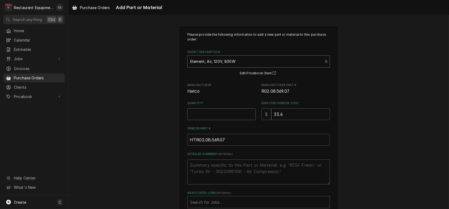
click at [212, 120] on input "Quantity" at bounding box center [221, 114] width 68 height 12
type textarea "x"
type input "1"
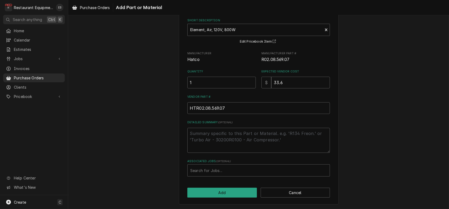
scroll to position [56, 0]
click at [211, 168] on div "Associated Jobs" at bounding box center [258, 171] width 137 height 10
type input "8920"
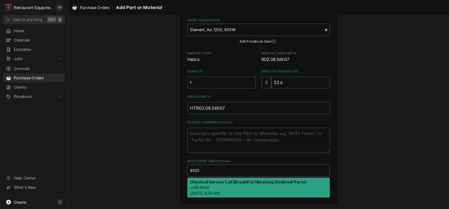
click at [219, 183] on div "[Service] Service Call (Break/Fix) (Awaiting (Ordered) Parts) JOB-8920 Thu, Sep…" at bounding box center [259, 187] width 142 height 19
type textarea "x"
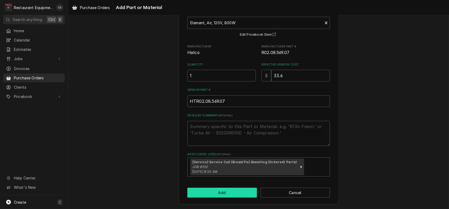
click at [227, 198] on button "Add" at bounding box center [222, 193] width 70 height 10
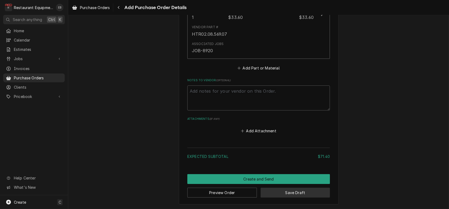
click at [287, 192] on button "Save Draft" at bounding box center [296, 193] width 70 height 10
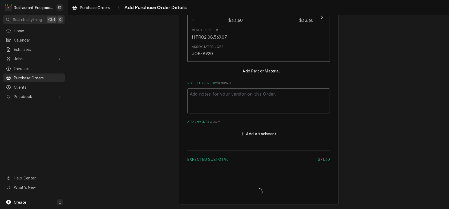
type textarea "x"
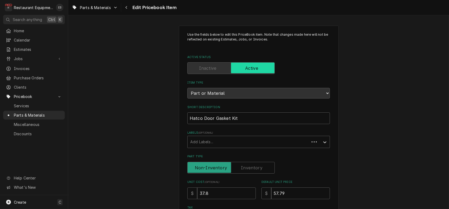
type textarea "x"
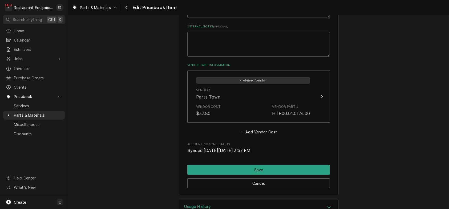
scroll to position [296, 0]
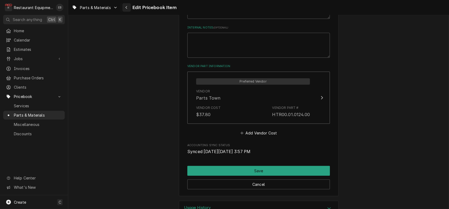
click at [131, 8] on button "Navigate back" at bounding box center [126, 7] width 9 height 9
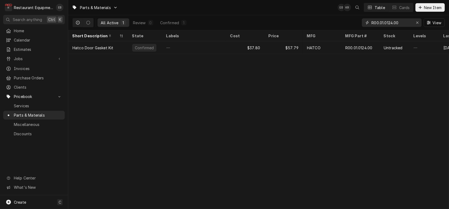
drag, startPoint x: 416, startPoint y: 23, endPoint x: 410, endPoint y: 23, distance: 6.1
click at [416, 23] on icon "Erase input" at bounding box center [417, 23] width 3 height 4
click at [406, 23] on input "Dynamic Content Wrapper" at bounding box center [396, 22] width 50 height 9
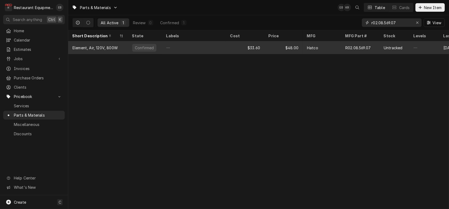
type input "r02.08.569.07"
click at [285, 48] on div "$48.00" at bounding box center [283, 47] width 38 height 13
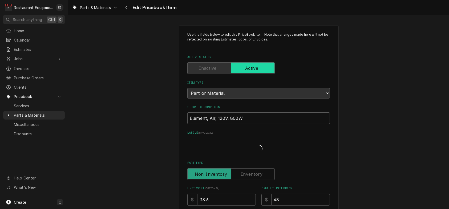
type textarea "x"
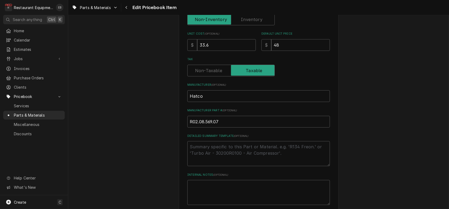
scroll to position [160, 0]
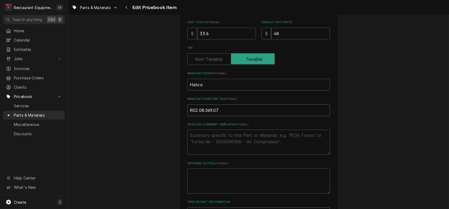
drag, startPoint x: 214, startPoint y: 143, endPoint x: 177, endPoint y: 141, distance: 37.1
click at [179, 141] on div "Use the fields below to edit this PriceBook item. Note that changes made here w…" at bounding box center [259, 93] width 160 height 455
click at [241, 116] on input "R02.08.569.07" at bounding box center [258, 110] width 143 height 12
drag, startPoint x: 219, startPoint y: 143, endPoint x: 174, endPoint y: 143, distance: 44.5
click at [179, 143] on div "Use the fields below to edit this PriceBook item. Note that changes made here w…" at bounding box center [259, 93] width 160 height 455
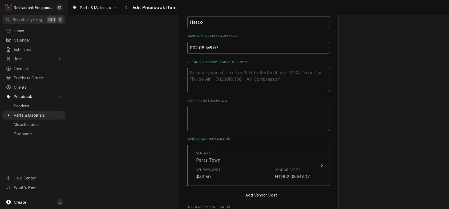
scroll to position [213, 0]
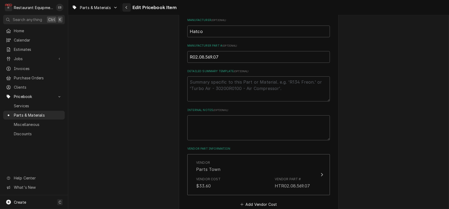
click at [129, 10] on div "Navigate back" at bounding box center [126, 7] width 5 height 5
